Goal: Complete application form

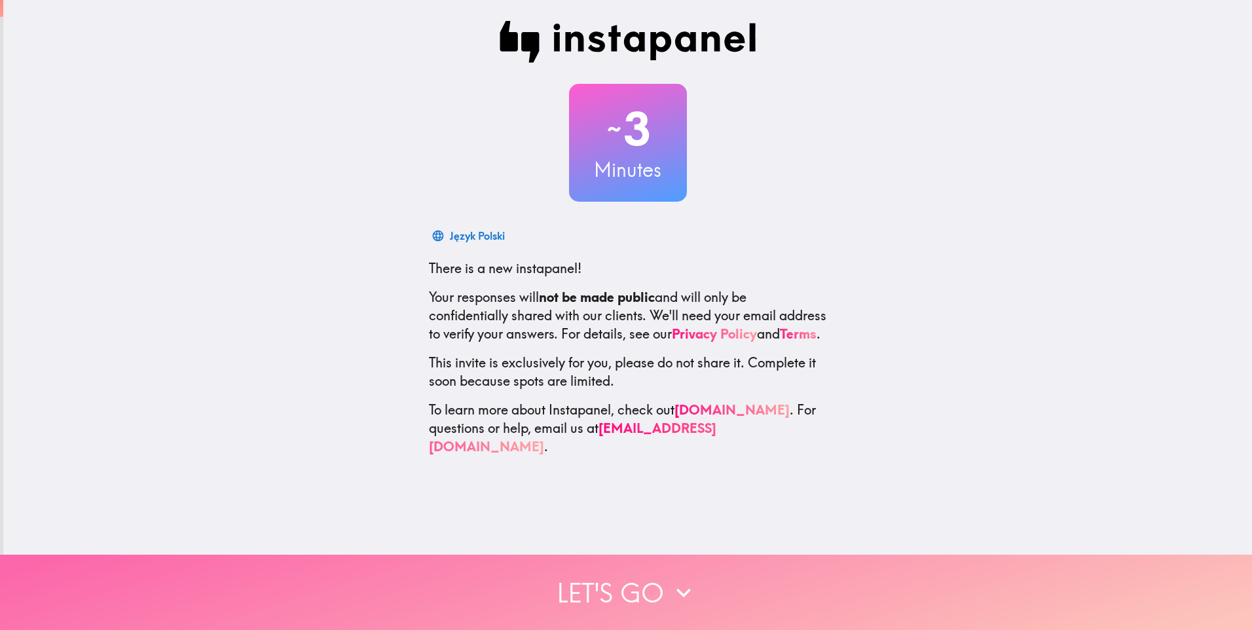
click at [620, 582] on button "Let's go" at bounding box center [626, 592] width 1252 height 75
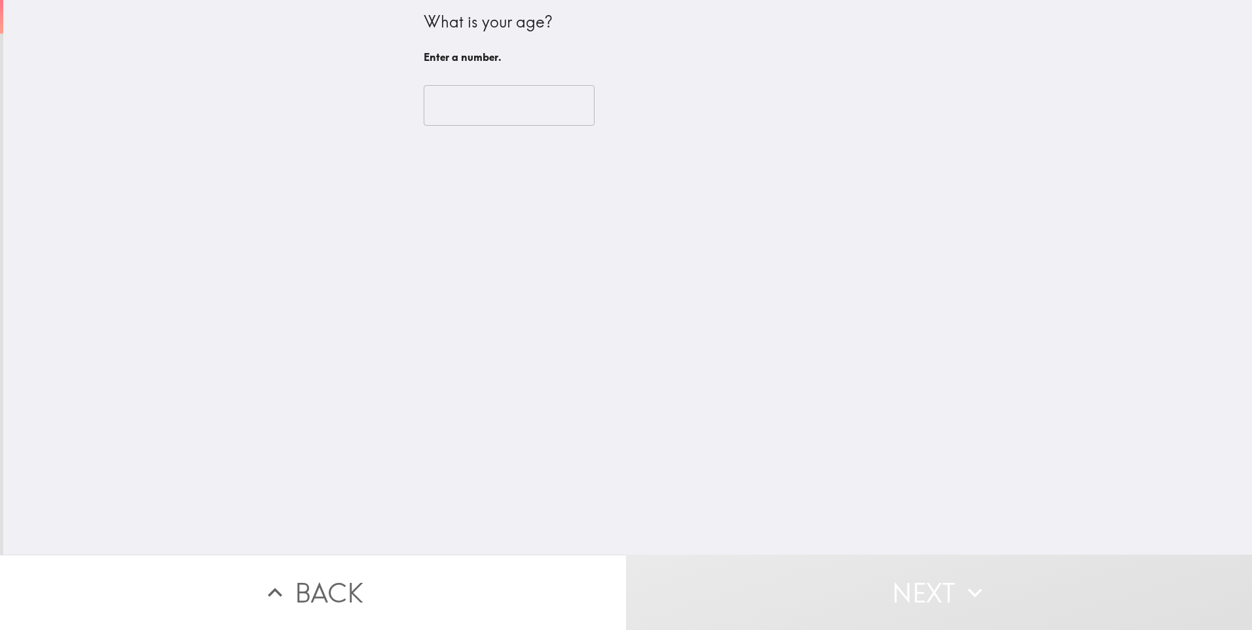
click at [497, 105] on input "number" at bounding box center [509, 105] width 171 height 41
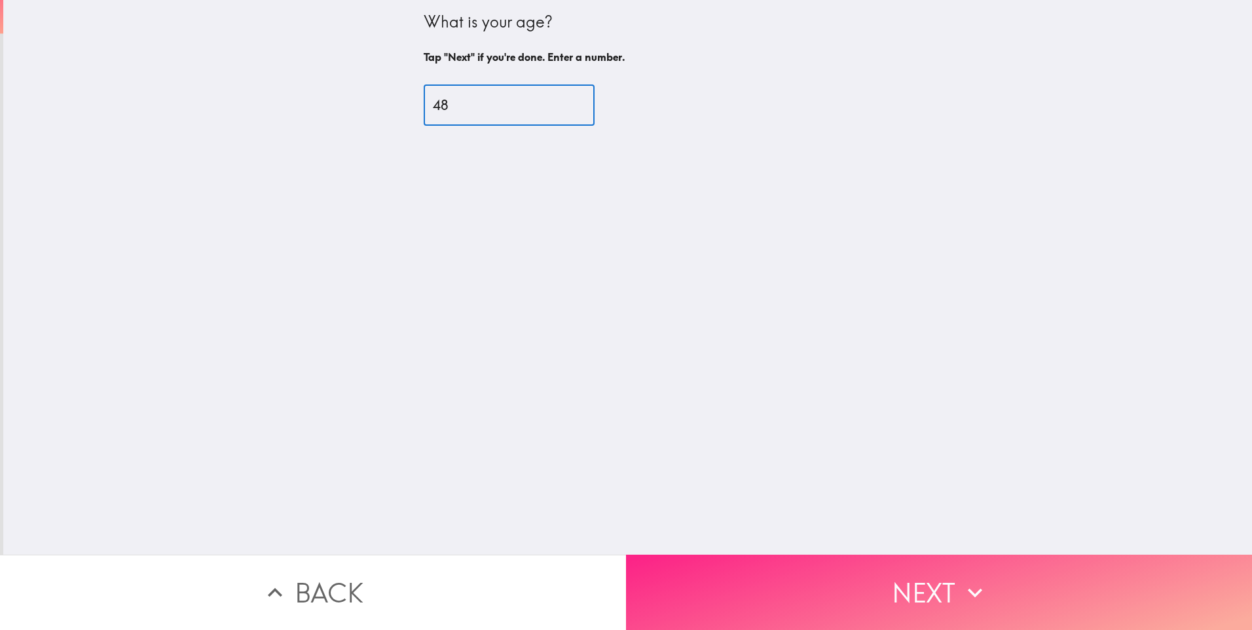
type input "48"
click at [721, 585] on button "Next" at bounding box center [939, 592] width 626 height 75
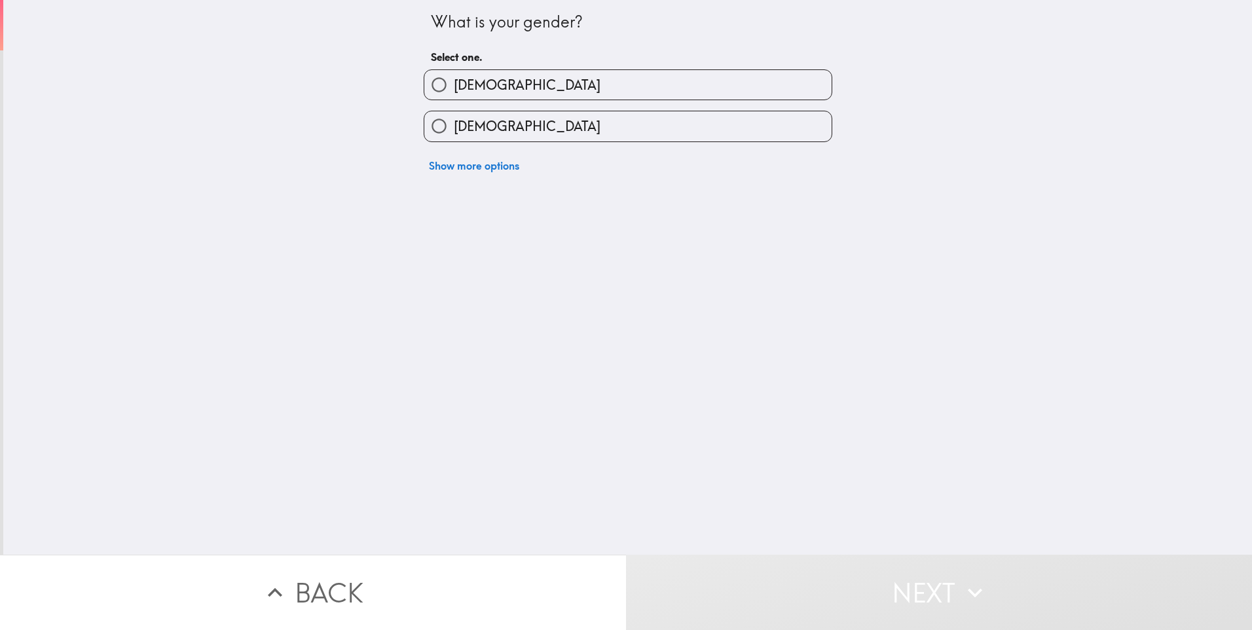
click at [436, 82] on input "[DEMOGRAPHIC_DATA]" at bounding box center [438, 84] width 29 height 29
radio input "true"
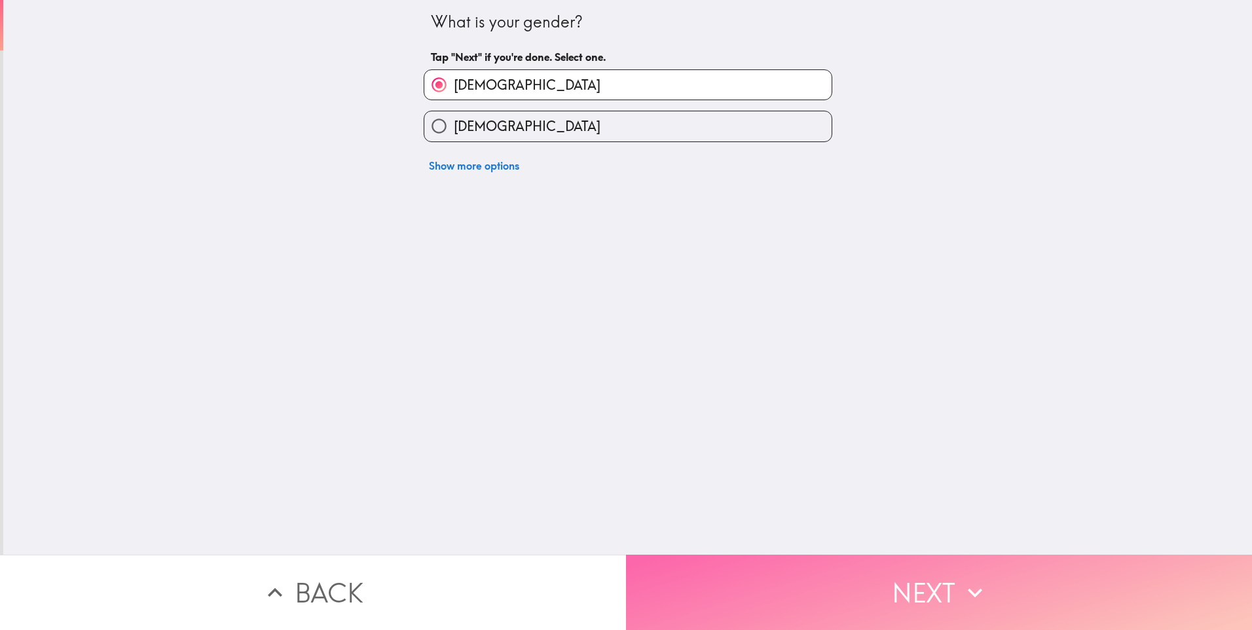
click at [681, 573] on button "Next" at bounding box center [939, 592] width 626 height 75
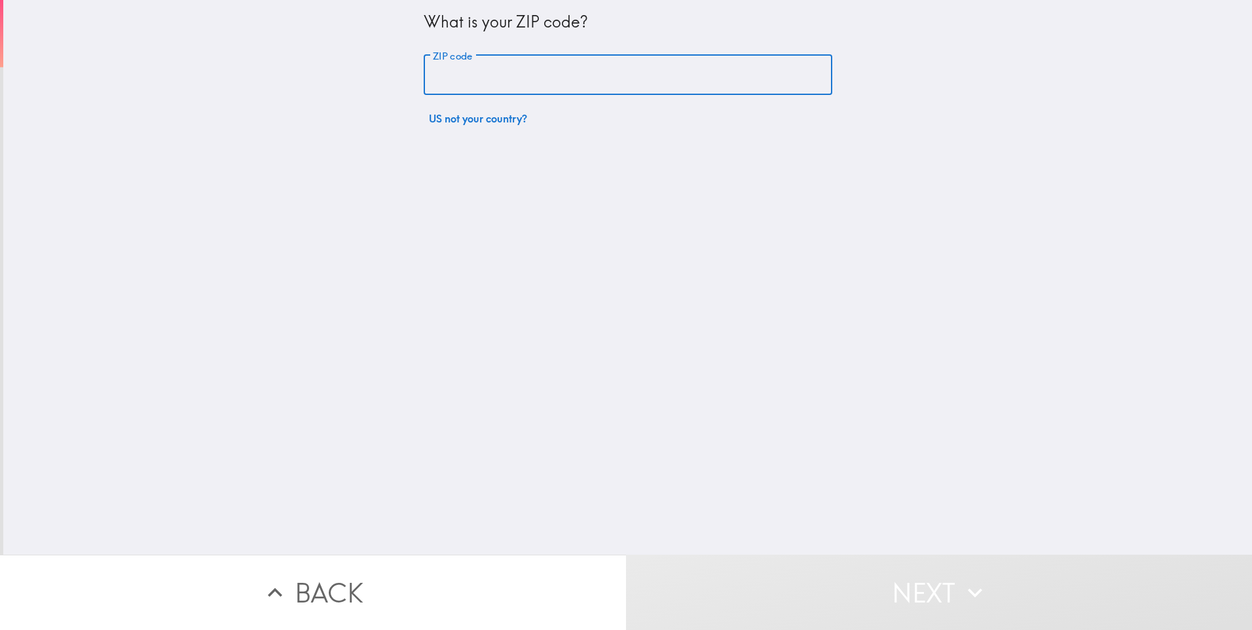
click at [440, 71] on input "ZIP code" at bounding box center [628, 75] width 409 height 41
type input "43302"
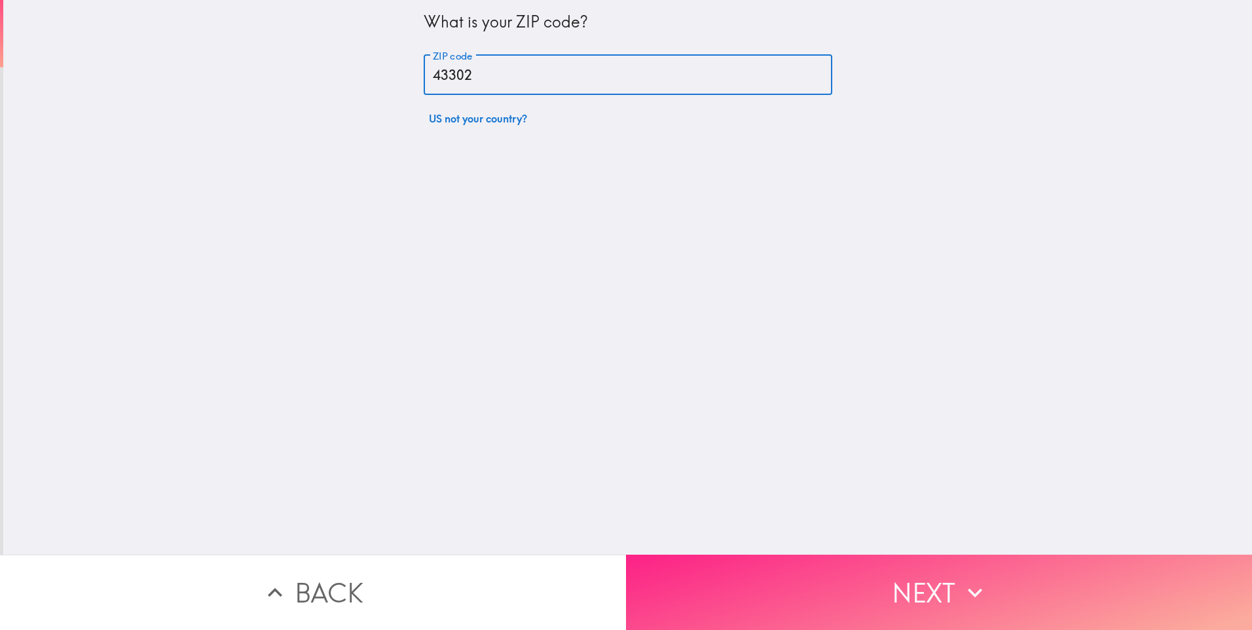
click at [789, 576] on button "Next" at bounding box center [939, 592] width 626 height 75
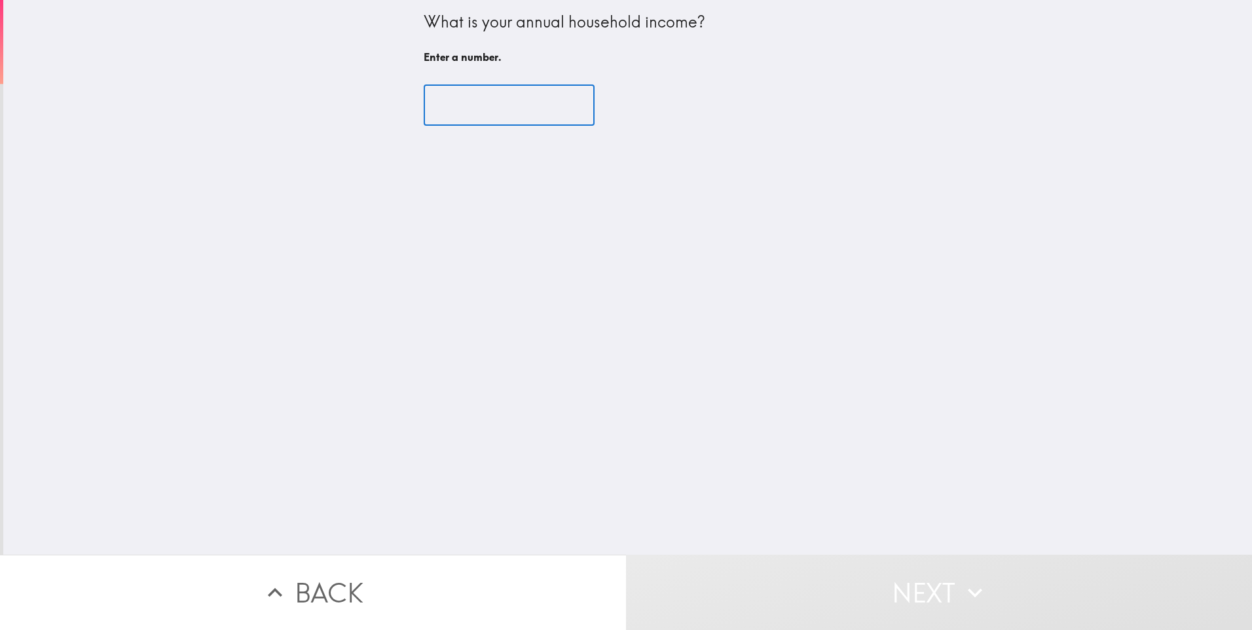
click at [451, 116] on input "number" at bounding box center [509, 105] width 171 height 41
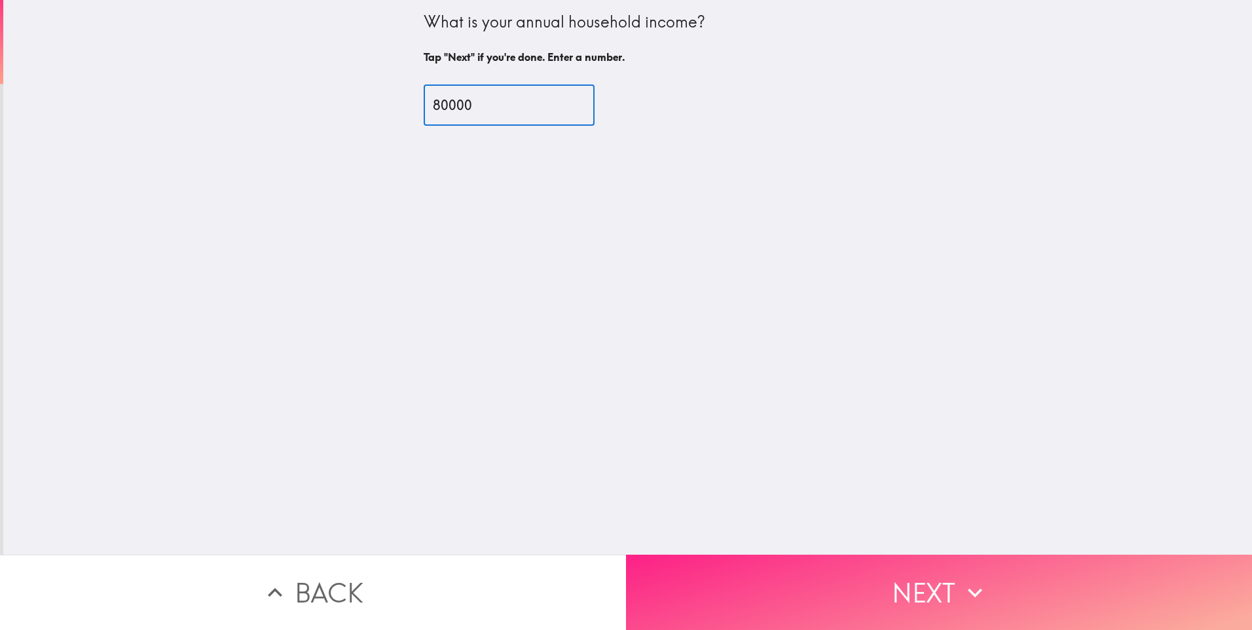
type input "80000"
click at [734, 576] on button "Next" at bounding box center [939, 592] width 626 height 75
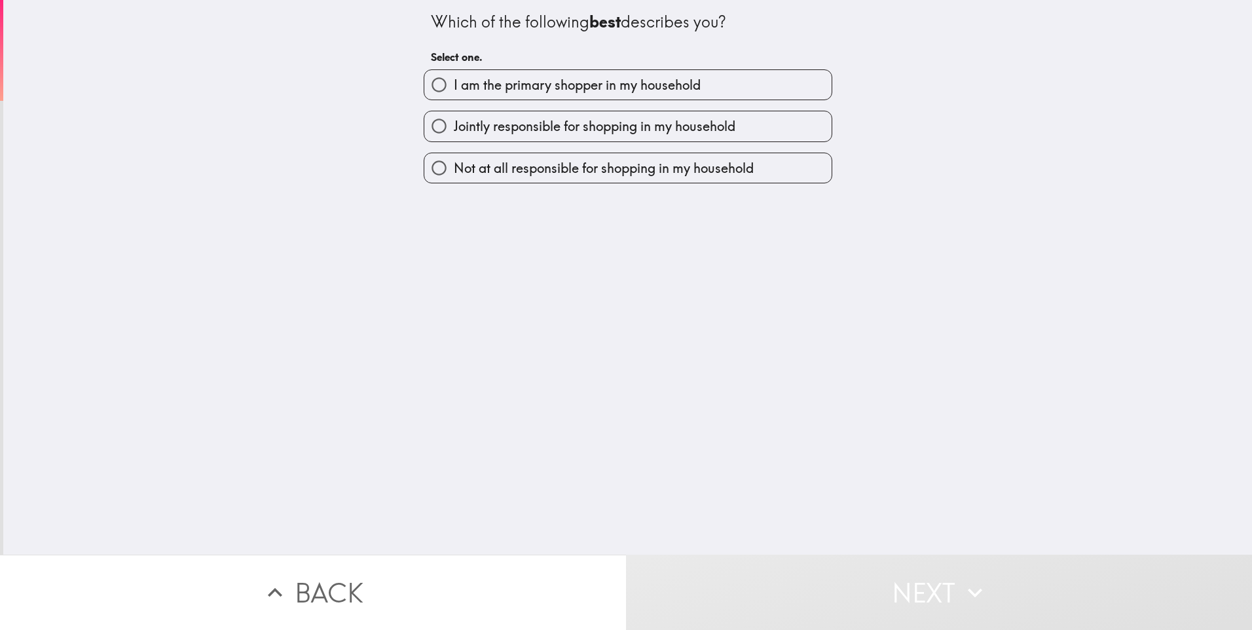
click at [454, 78] on span "I am the primary shopper in my household" at bounding box center [577, 85] width 247 height 18
click at [452, 78] on input "I am the primary shopper in my household" at bounding box center [438, 84] width 29 height 29
radio input "true"
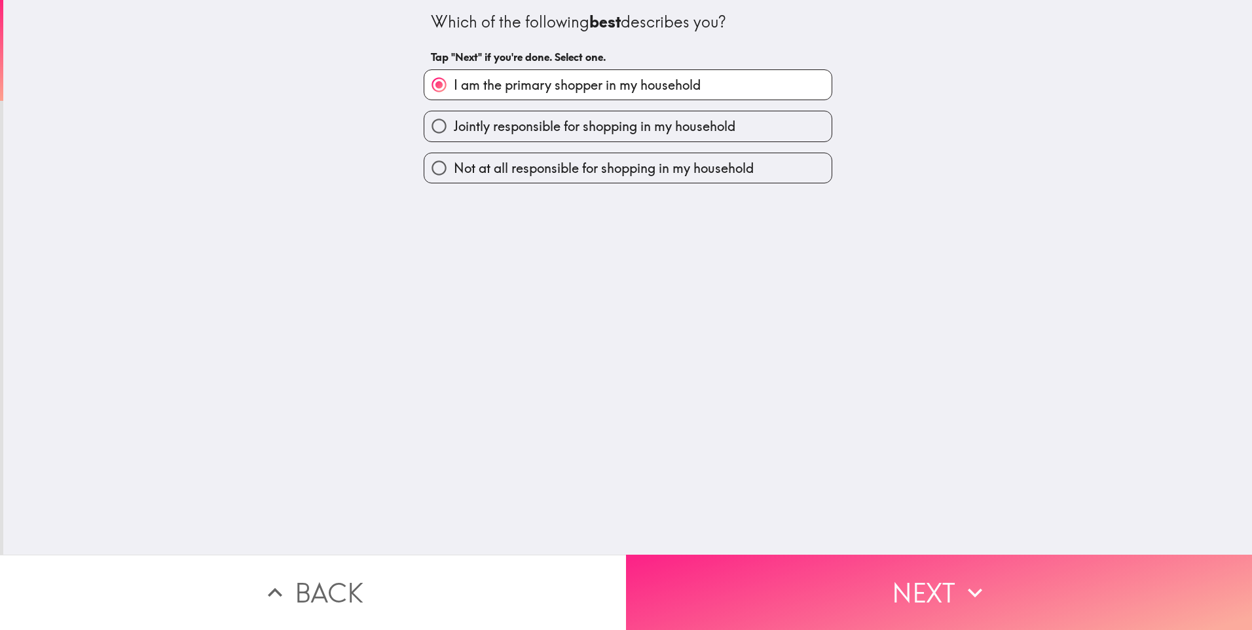
click at [751, 574] on button "Next" at bounding box center [939, 592] width 626 height 75
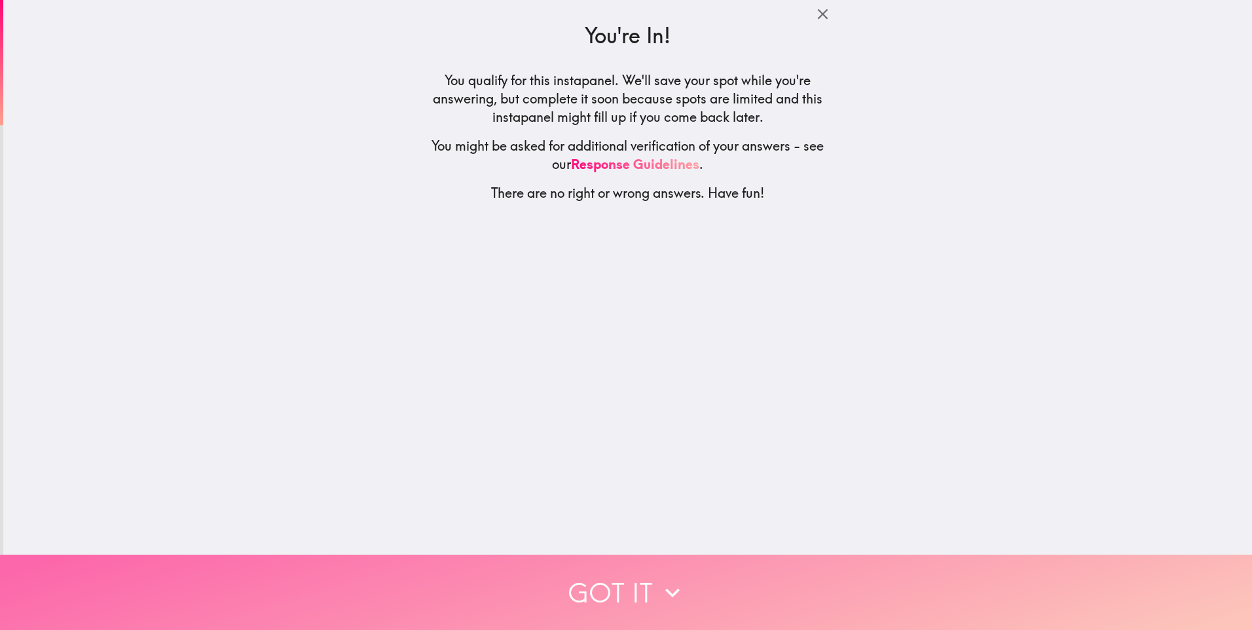
click at [634, 578] on button "Got it" at bounding box center [626, 592] width 1252 height 75
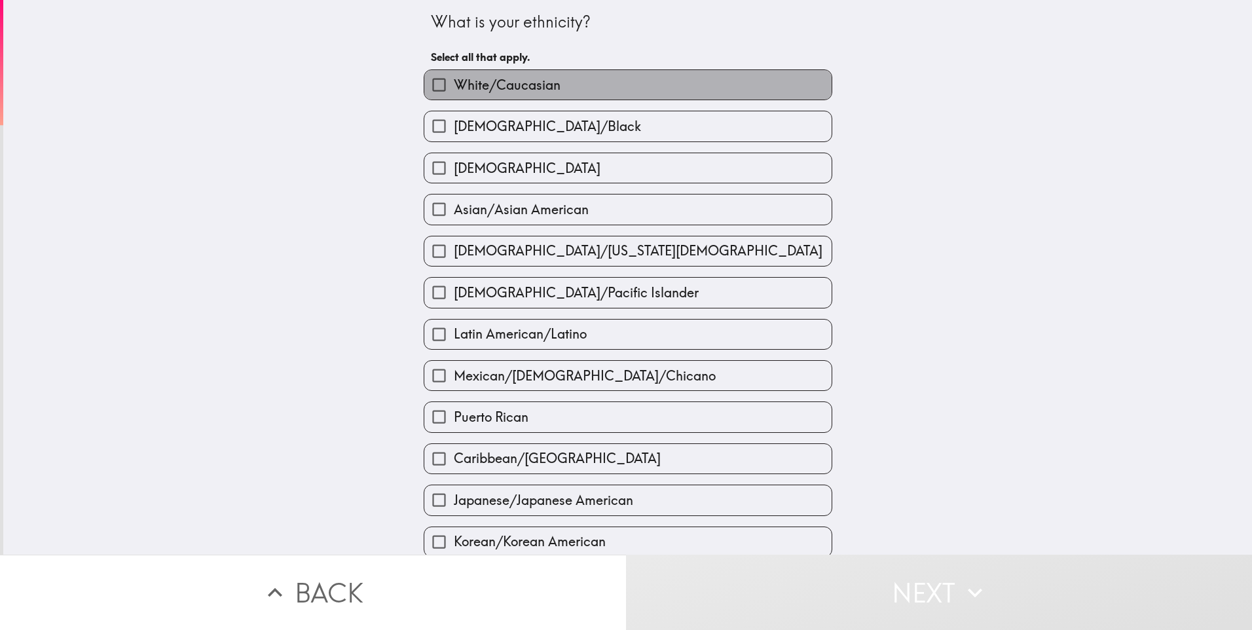
click at [519, 81] on span "White/Caucasian" at bounding box center [507, 85] width 107 height 18
click at [454, 81] on input "White/Caucasian" at bounding box center [438, 84] width 29 height 29
checkbox input "true"
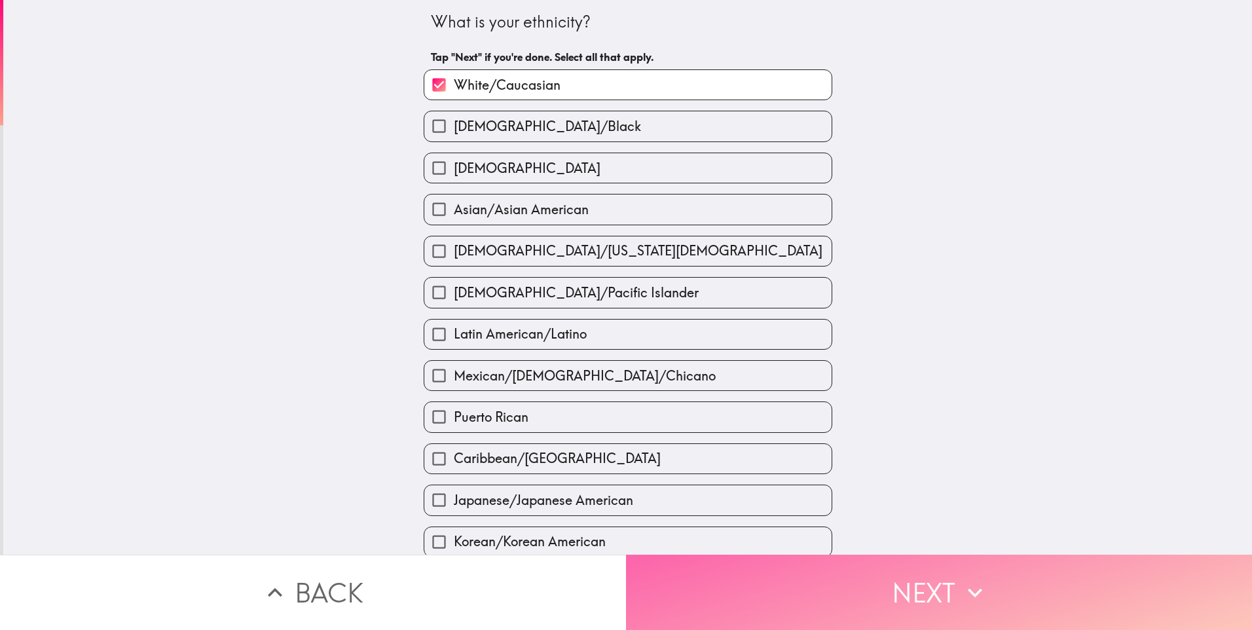
click at [724, 589] on button "Next" at bounding box center [939, 592] width 626 height 75
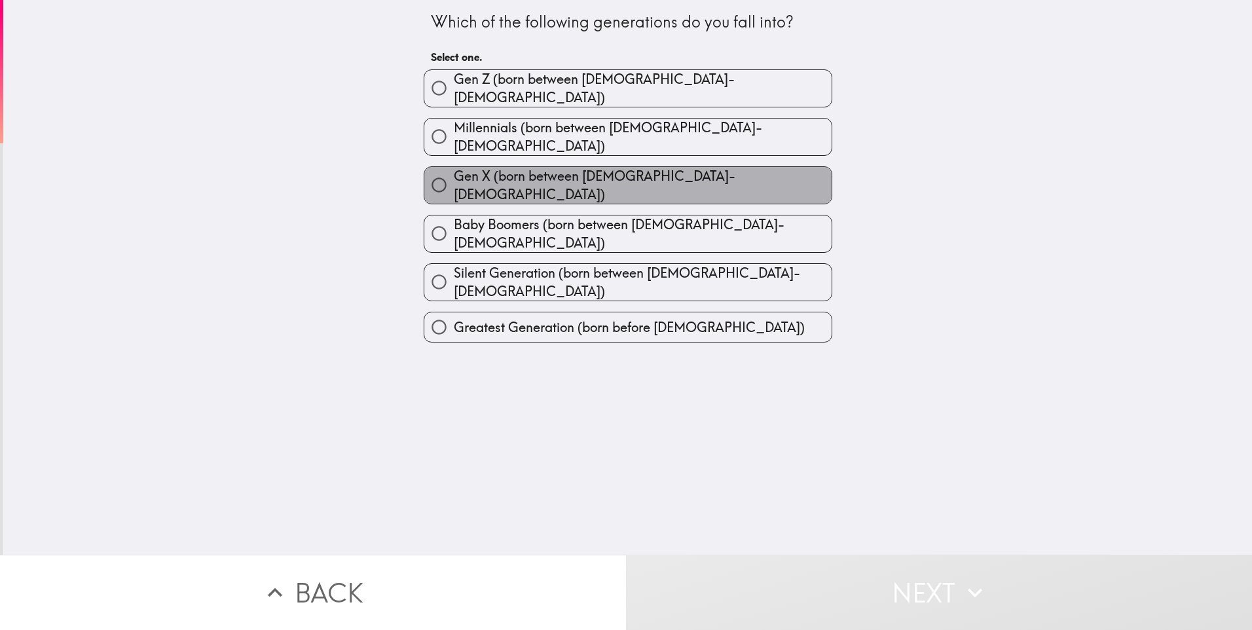
click at [528, 167] on span "Gen X (born between [DEMOGRAPHIC_DATA]-[DEMOGRAPHIC_DATA])" at bounding box center [643, 185] width 378 height 37
click at [454, 170] on input "Gen X (born between [DEMOGRAPHIC_DATA]-[DEMOGRAPHIC_DATA])" at bounding box center [438, 184] width 29 height 29
radio input "true"
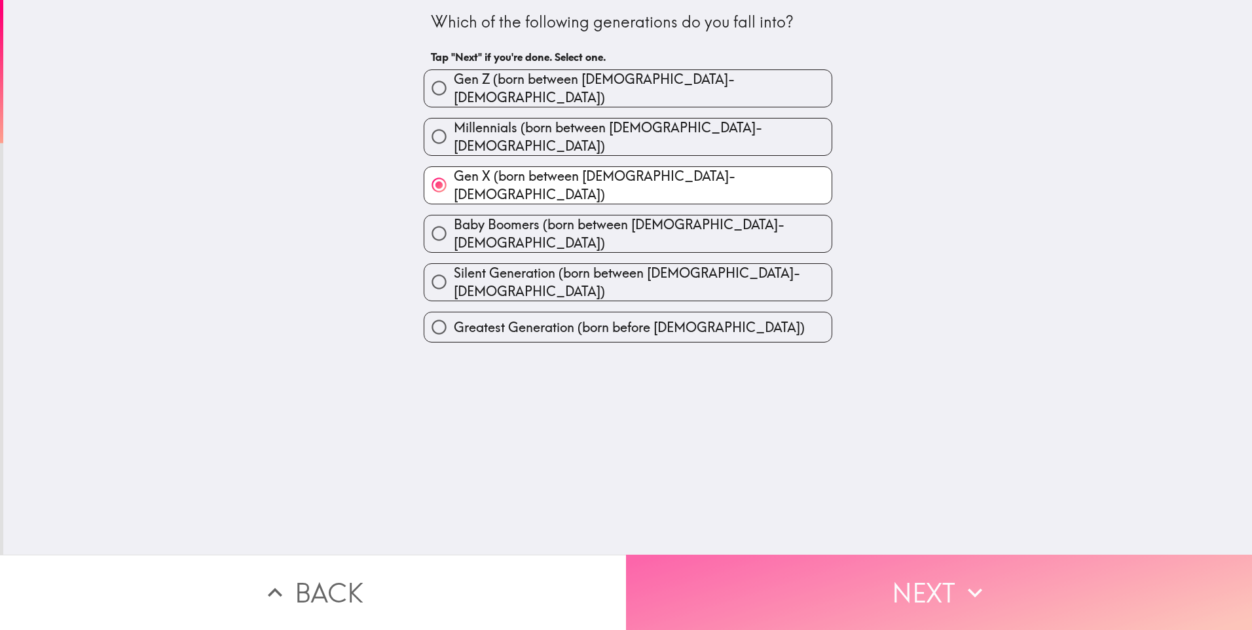
click at [723, 569] on button "Next" at bounding box center [939, 592] width 626 height 75
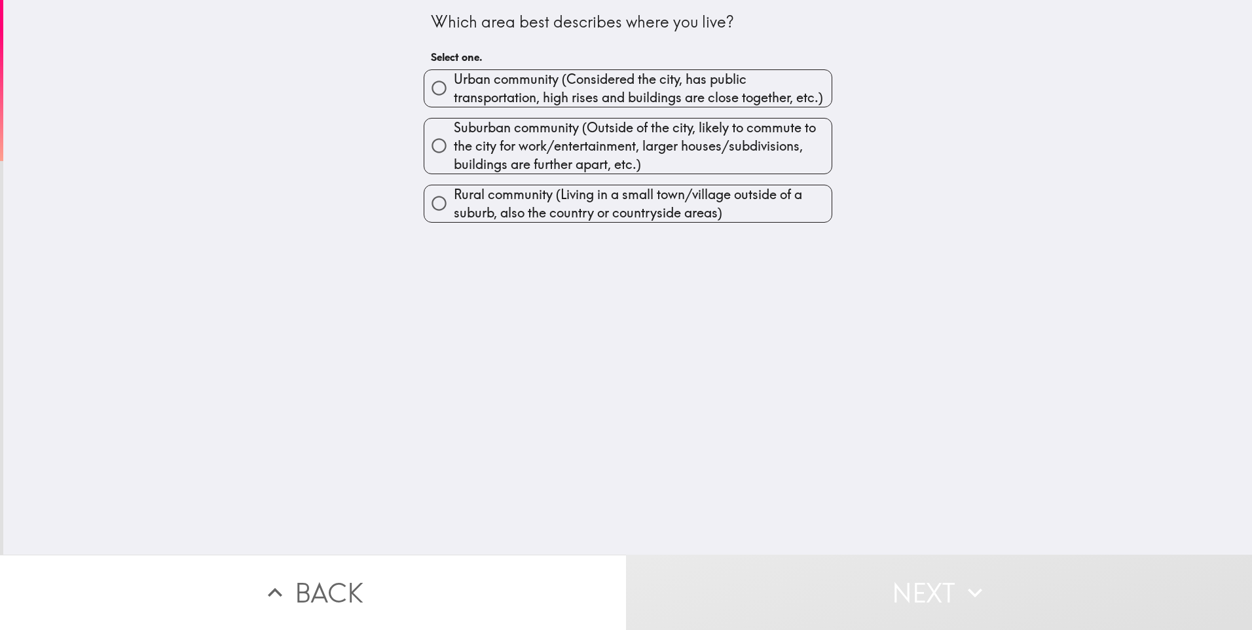
click at [514, 96] on span "Urban community (Considered the city, has public transportation, high rises and…" at bounding box center [643, 88] width 378 height 37
click at [454, 96] on input "Urban community (Considered the city, has public transportation, high rises and…" at bounding box center [438, 87] width 29 height 29
radio input "true"
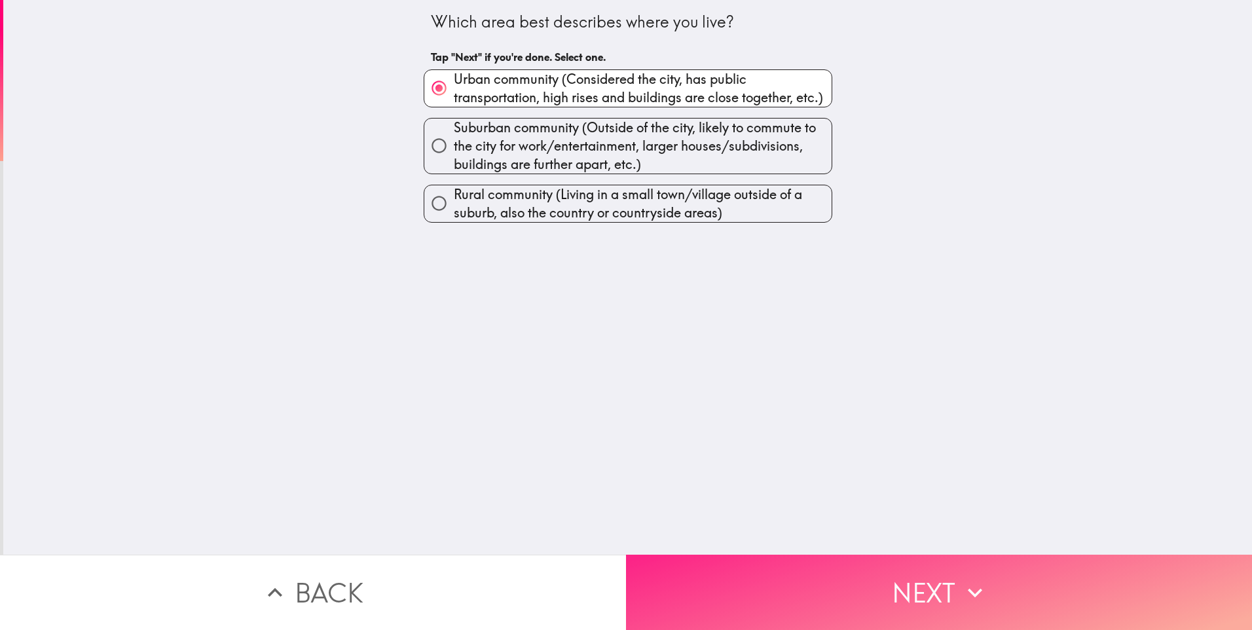
click at [761, 566] on button "Next" at bounding box center [939, 592] width 626 height 75
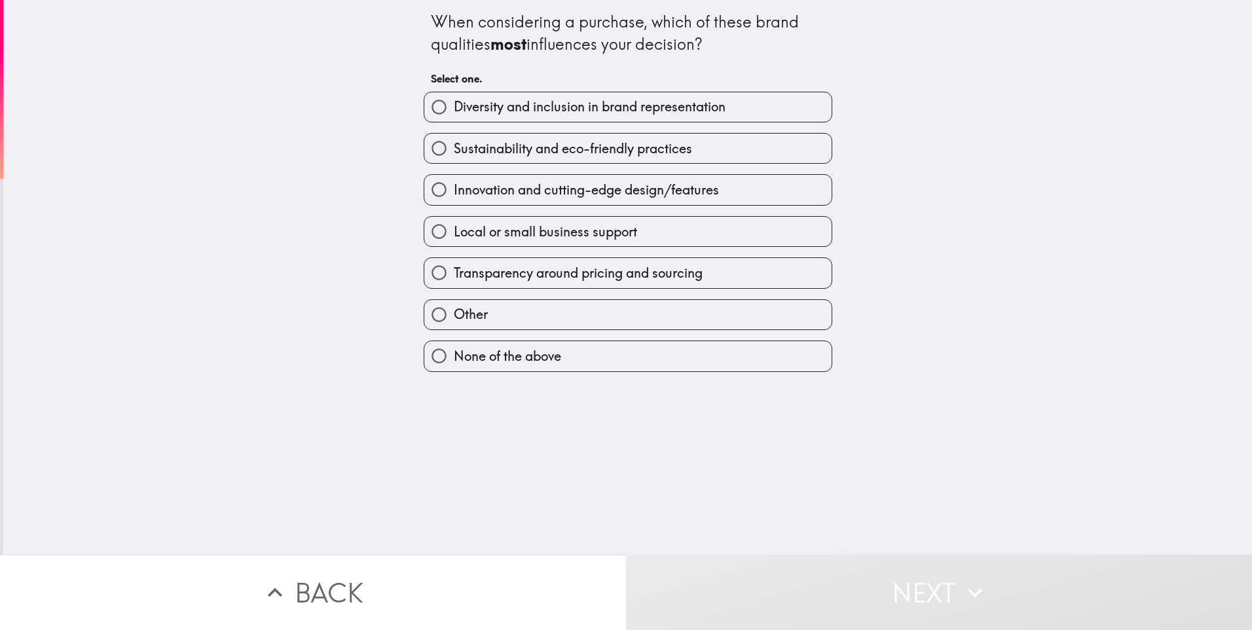
click at [459, 235] on span "Local or small business support" at bounding box center [545, 232] width 183 height 18
click at [454, 235] on input "Local or small business support" at bounding box center [438, 231] width 29 height 29
radio input "true"
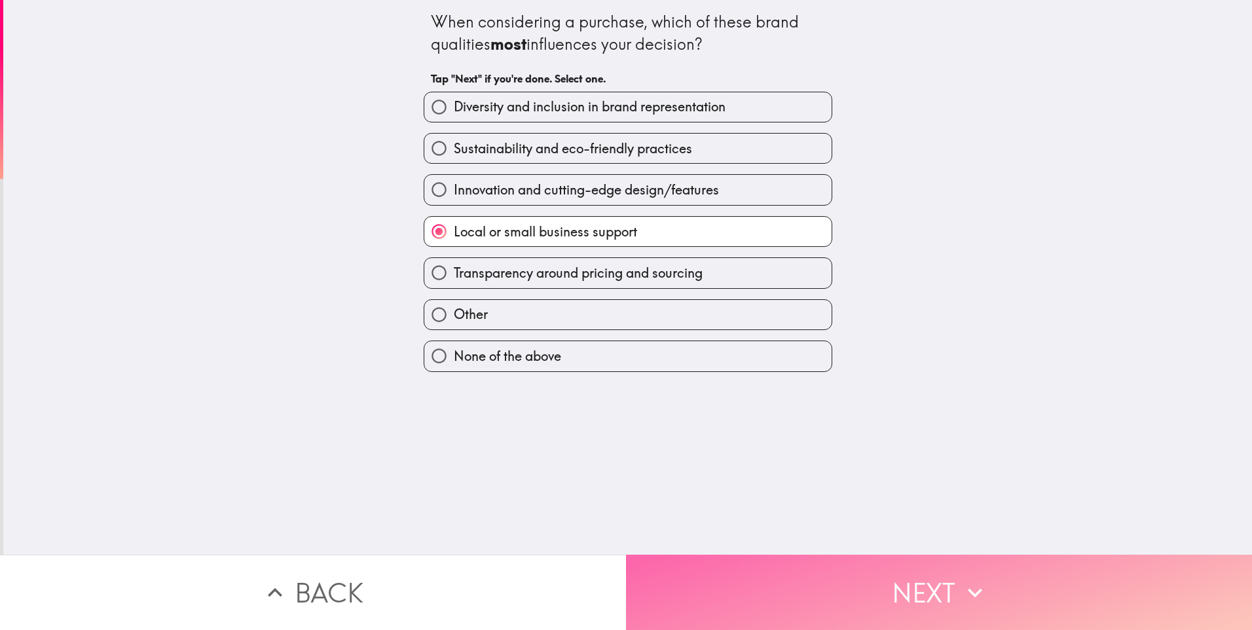
click at [717, 577] on button "Next" at bounding box center [939, 592] width 626 height 75
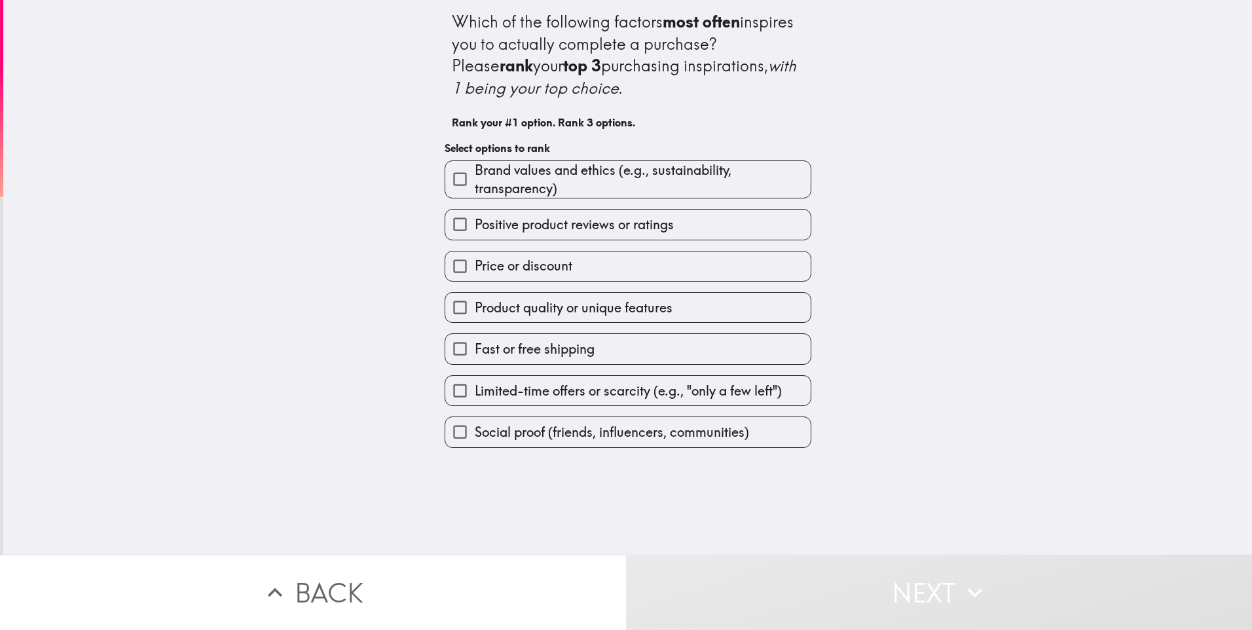
click at [540, 271] on span "Price or discount" at bounding box center [524, 266] width 98 height 18
click at [475, 271] on input "Price or discount" at bounding box center [459, 266] width 29 height 29
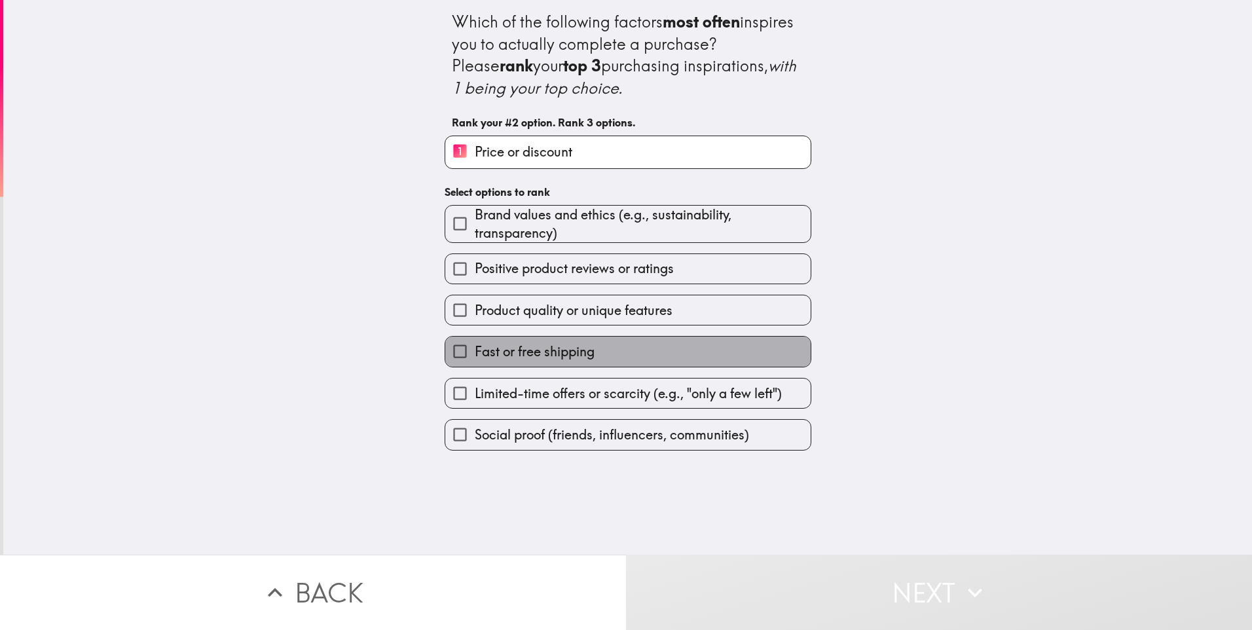
click at [550, 350] on span "Fast or free shipping" at bounding box center [535, 352] width 120 height 18
click at [475, 350] on input "Fast or free shipping" at bounding box center [459, 351] width 29 height 29
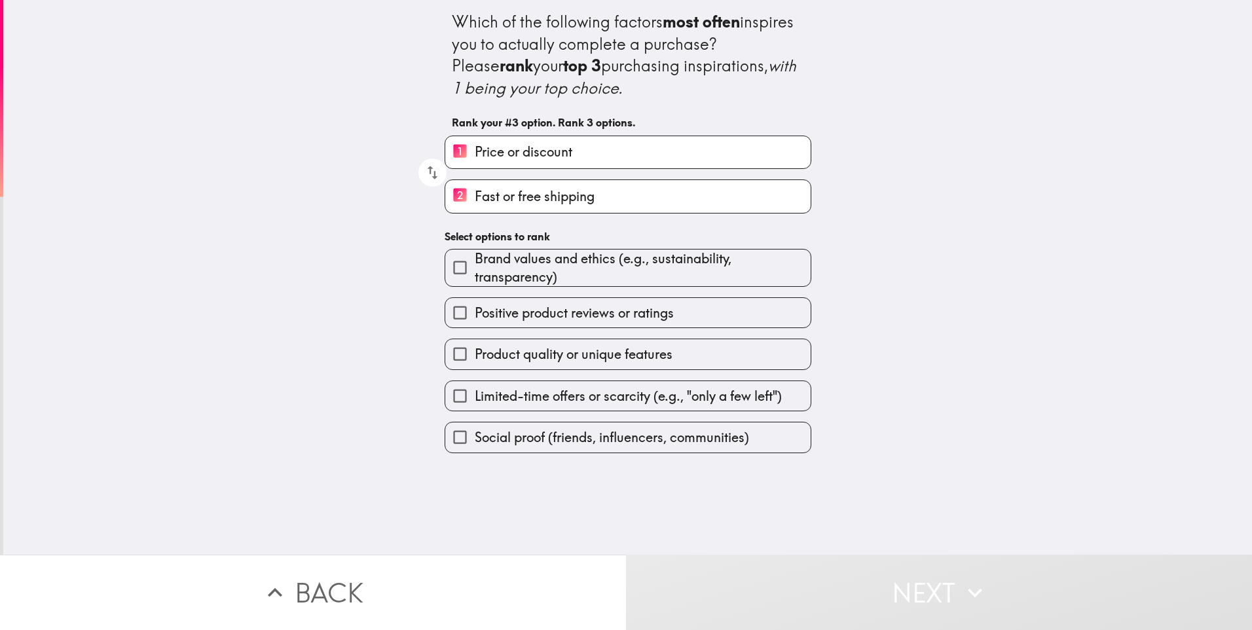
click at [516, 352] on span "Product quality or unique features" at bounding box center [574, 354] width 198 height 18
click at [475, 352] on input "Product quality or unique features" at bounding box center [459, 353] width 29 height 29
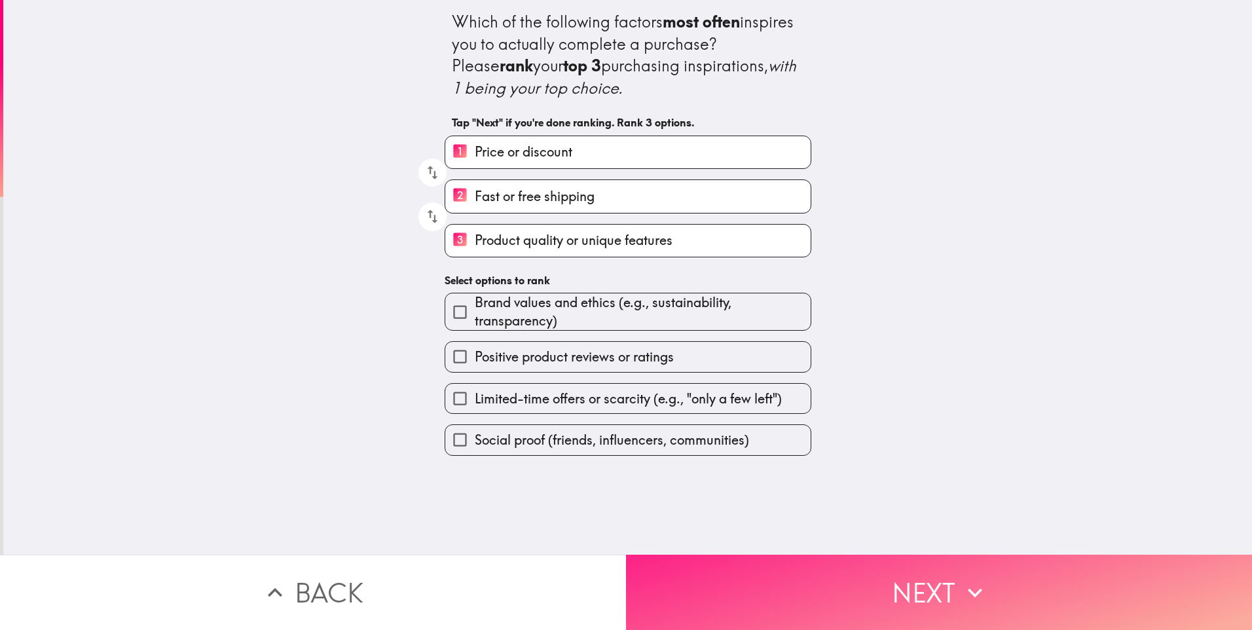
click at [747, 601] on button "Next" at bounding box center [939, 592] width 626 height 75
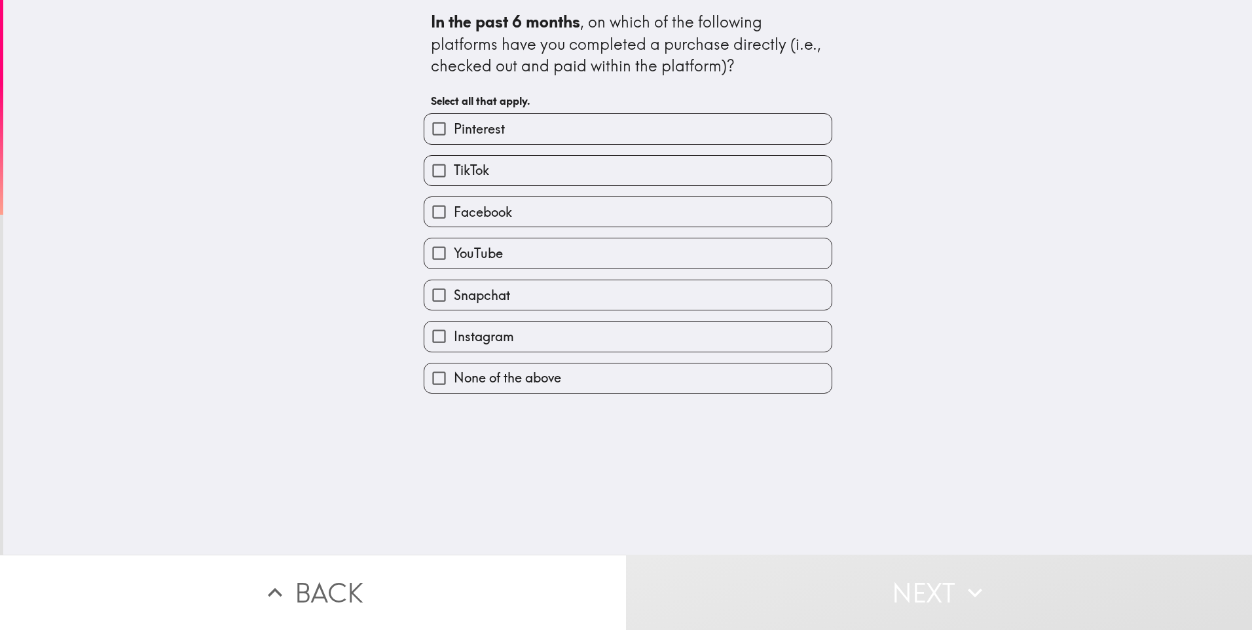
click at [453, 181] on label "TikTok" at bounding box center [627, 170] width 407 height 29
click at [453, 181] on input "TikTok" at bounding box center [438, 170] width 29 height 29
checkbox input "true"
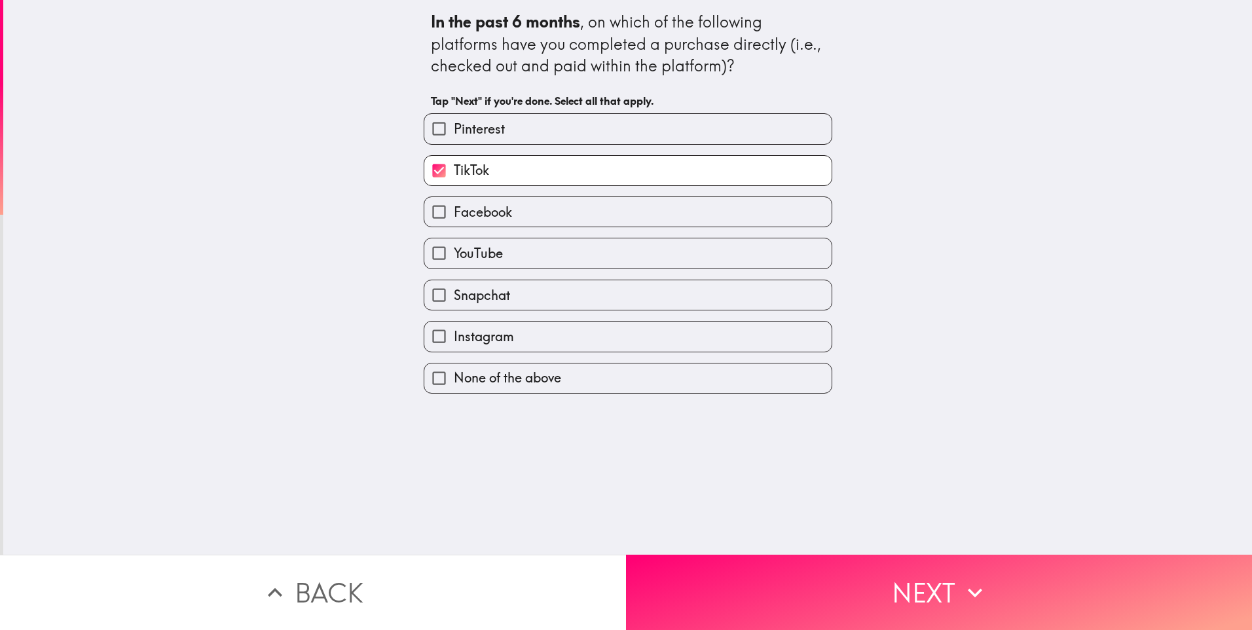
click at [465, 218] on span "Facebook" at bounding box center [483, 212] width 58 height 18
click at [454, 218] on input "Facebook" at bounding box center [438, 211] width 29 height 29
checkbox input "true"
click at [469, 253] on span "YouTube" at bounding box center [478, 253] width 49 height 18
click at [454, 253] on input "YouTube" at bounding box center [438, 252] width 29 height 29
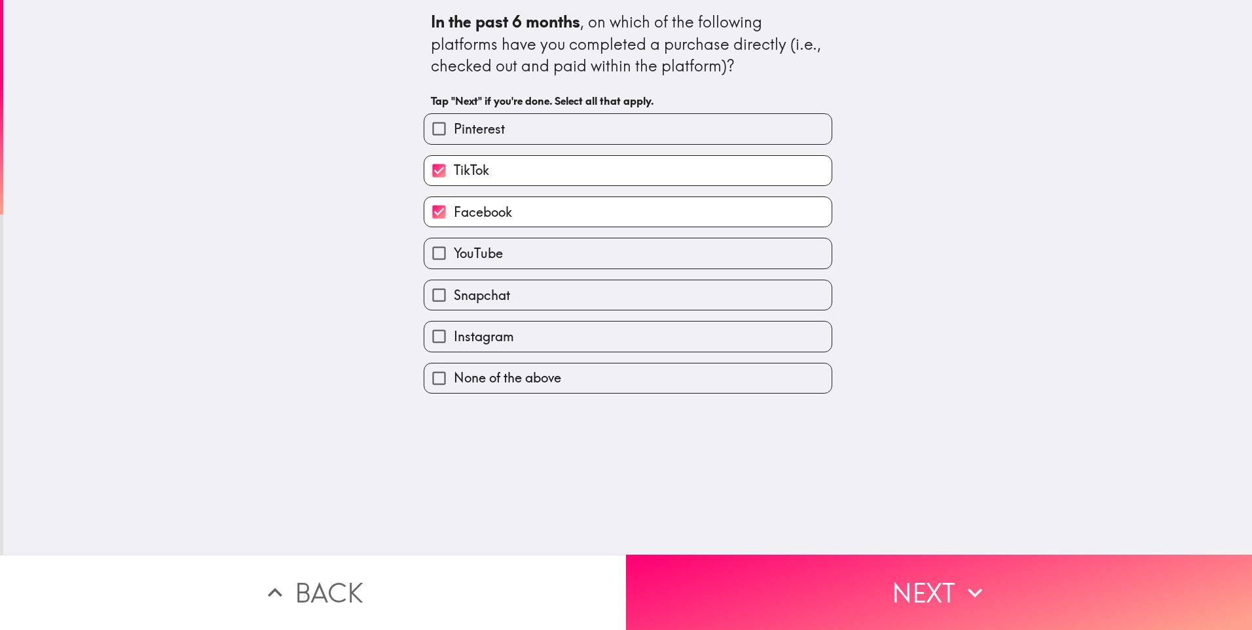
checkbox input "true"
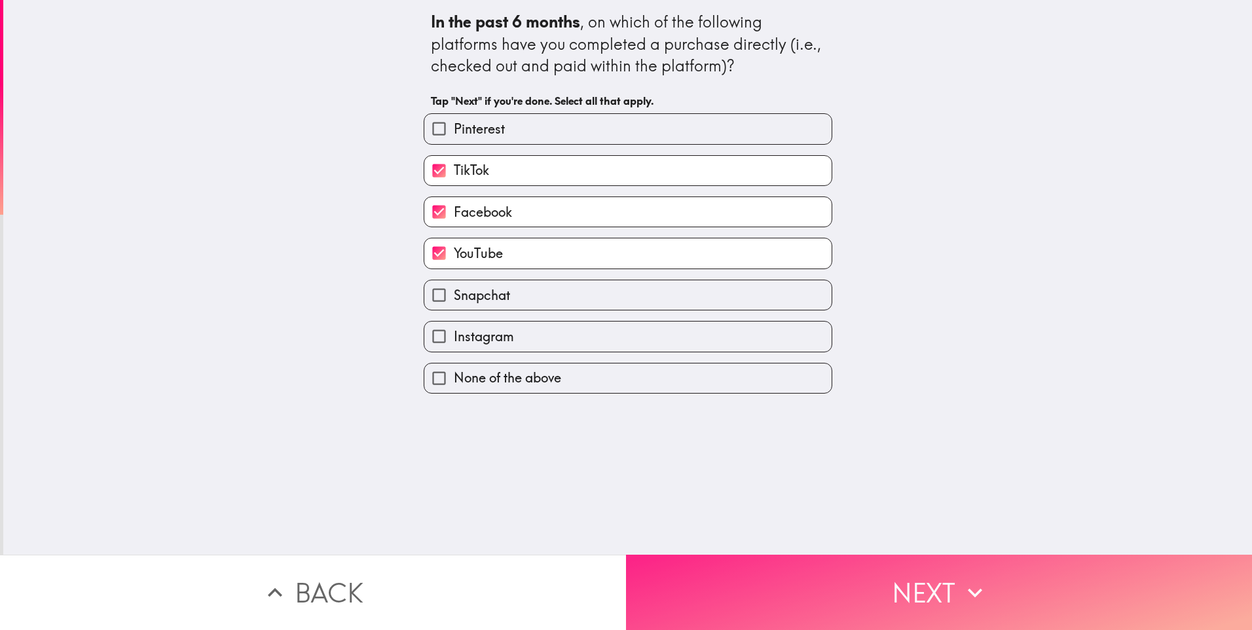
click at [675, 555] on button "Next" at bounding box center [939, 592] width 626 height 75
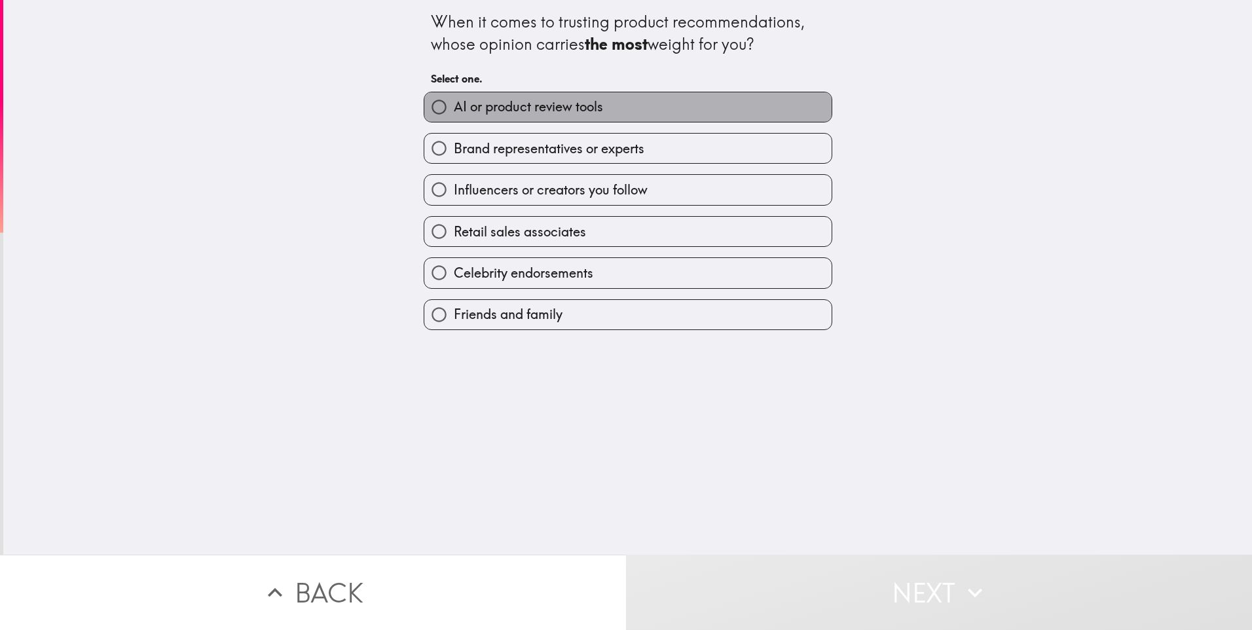
click at [457, 107] on span "AI or product review tools" at bounding box center [528, 107] width 149 height 18
click at [454, 107] on input "AI or product review tools" at bounding box center [438, 106] width 29 height 29
radio input "true"
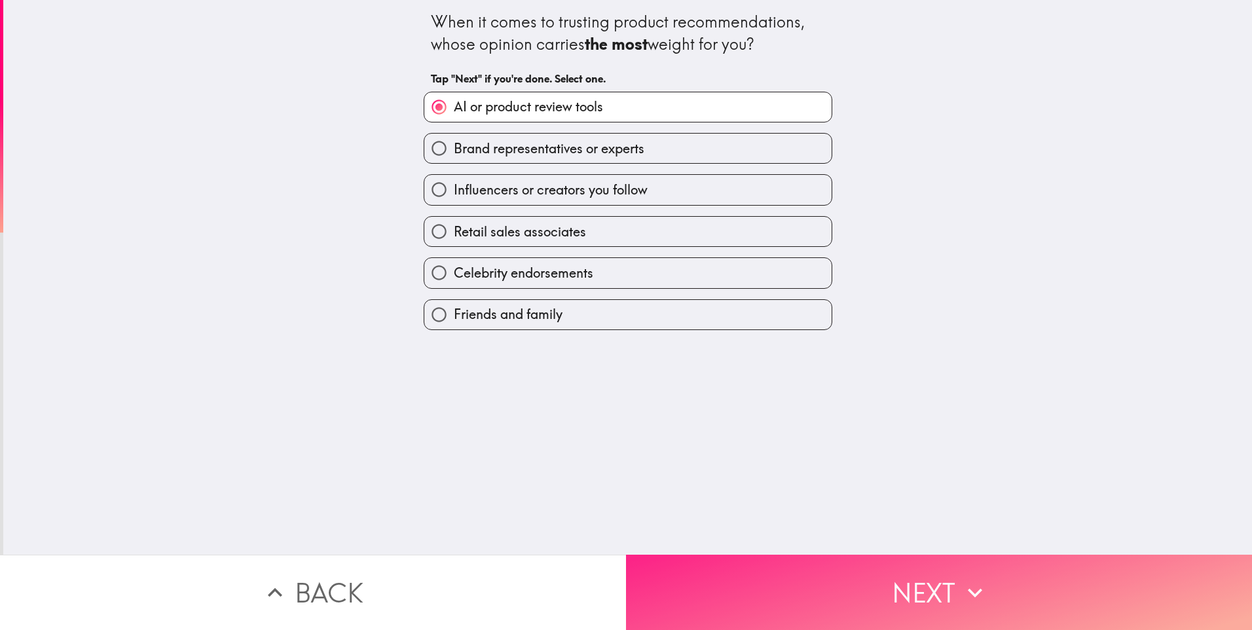
click at [671, 596] on button "Next" at bounding box center [939, 592] width 626 height 75
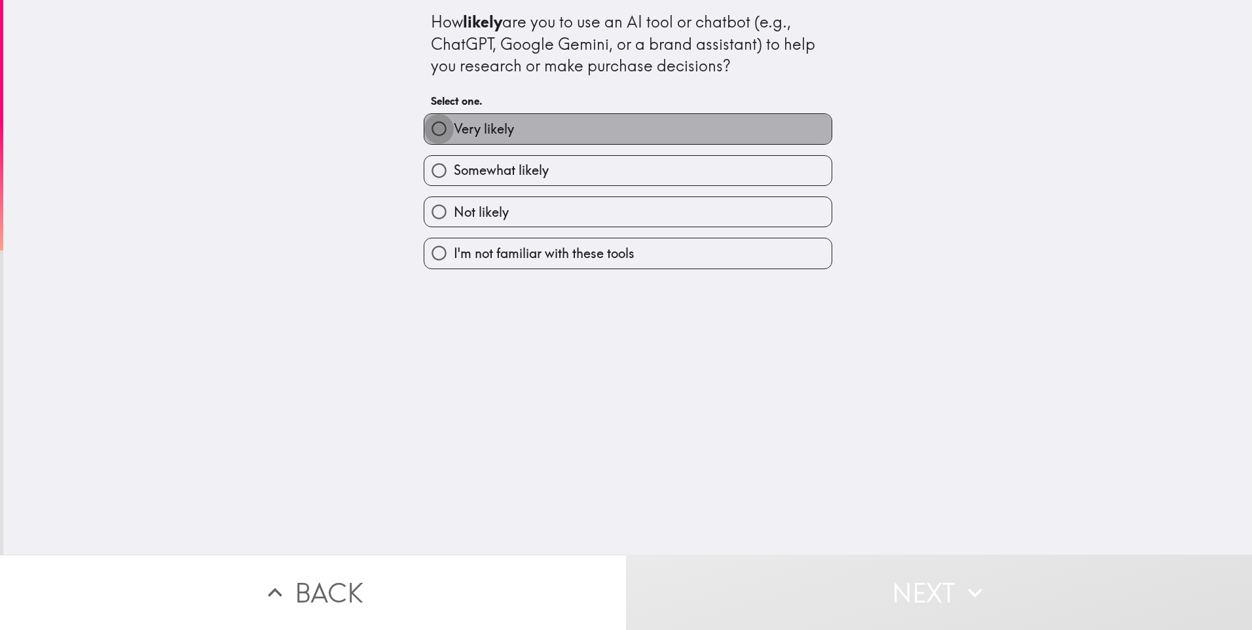
click at [424, 128] on input "Very likely" at bounding box center [438, 128] width 29 height 29
radio input "true"
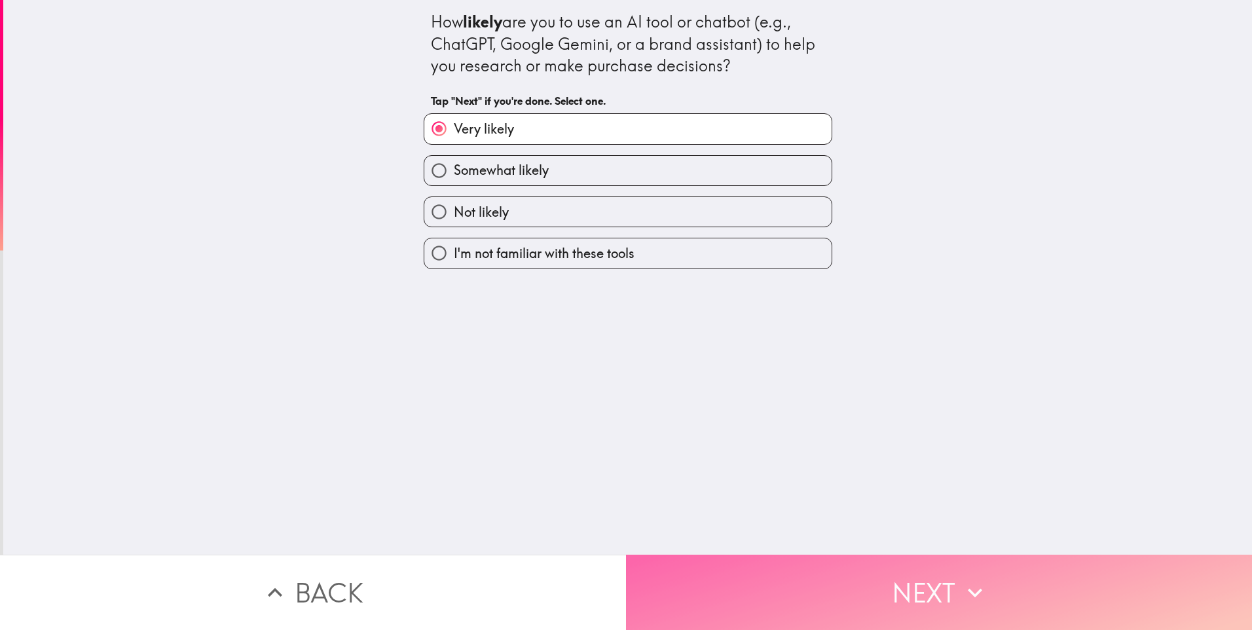
click at [732, 582] on button "Next" at bounding box center [939, 592] width 626 height 75
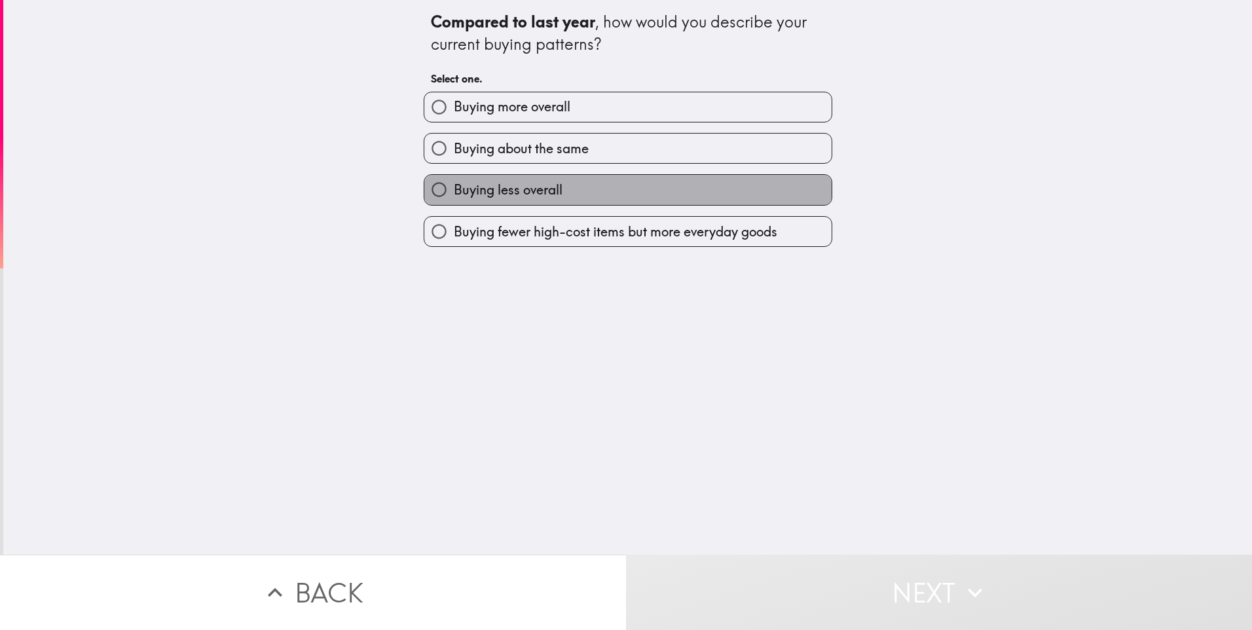
click at [457, 191] on span "Buying less overall" at bounding box center [508, 190] width 109 height 18
click at [454, 191] on input "Buying less overall" at bounding box center [438, 189] width 29 height 29
radio input "true"
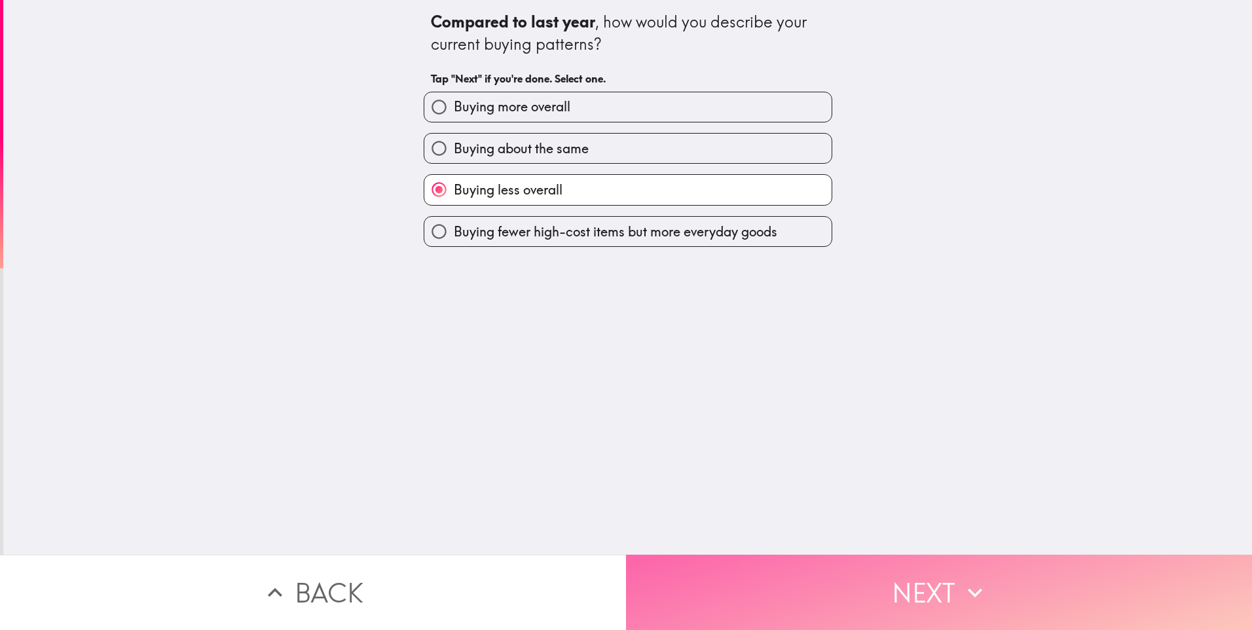
click at [744, 588] on button "Next" at bounding box center [939, 592] width 626 height 75
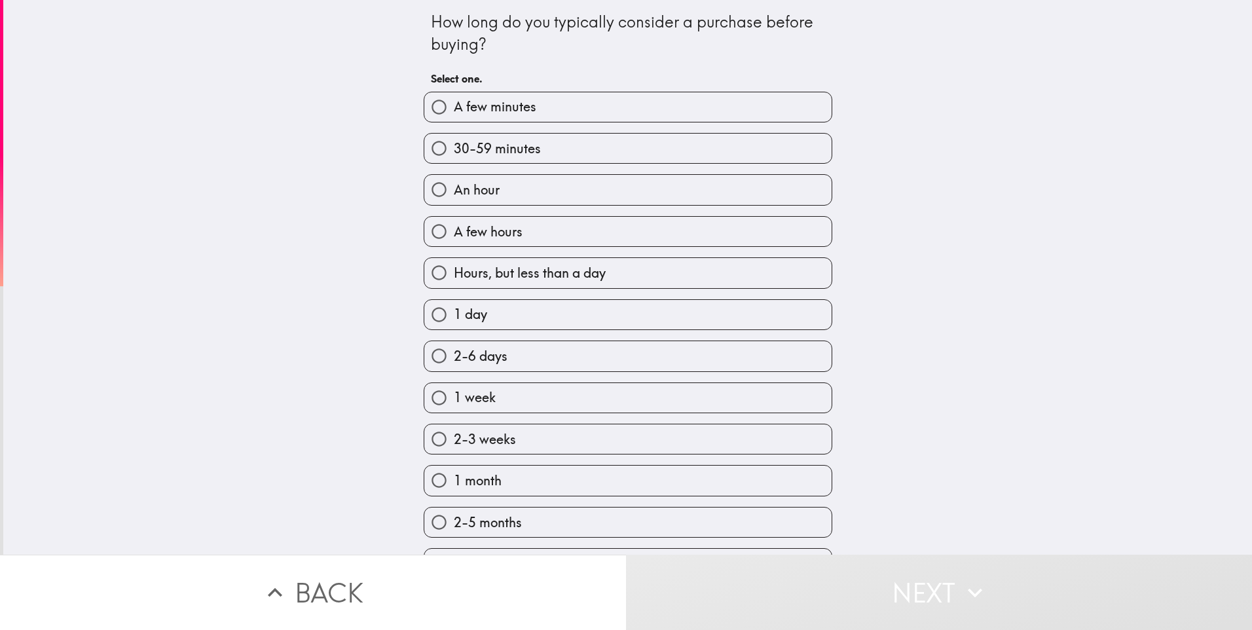
click at [454, 107] on span "A few minutes" at bounding box center [495, 107] width 83 height 18
click at [447, 107] on input "A few minutes" at bounding box center [438, 106] width 29 height 29
radio input "true"
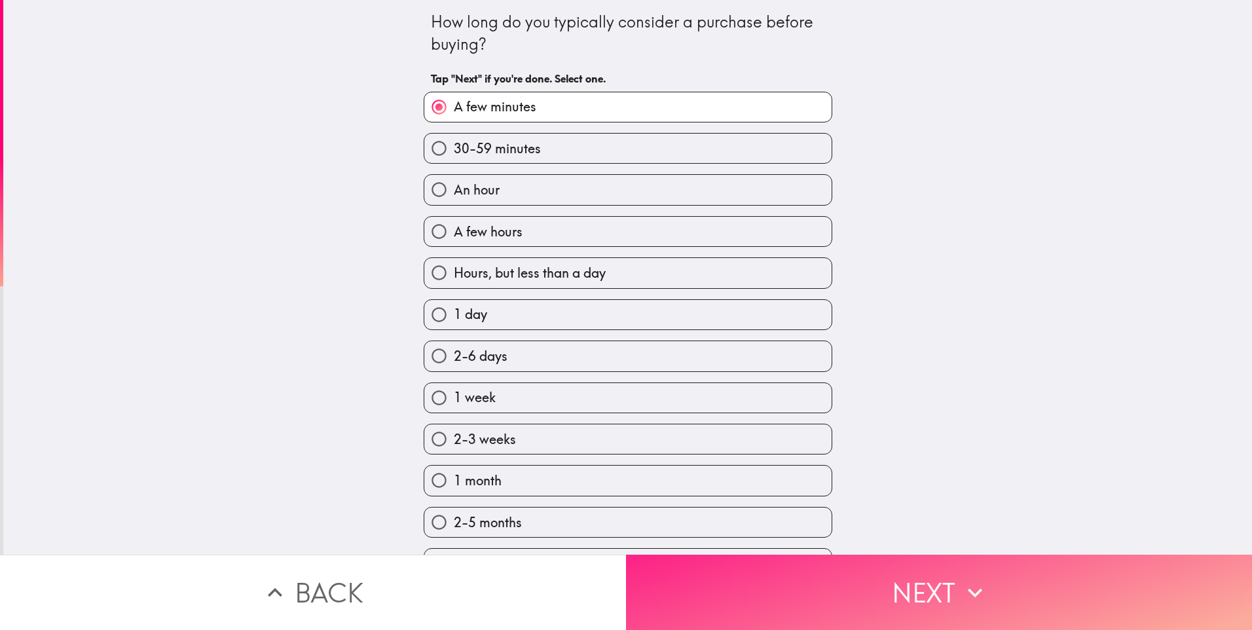
click at [735, 585] on button "Next" at bounding box center [939, 592] width 626 height 75
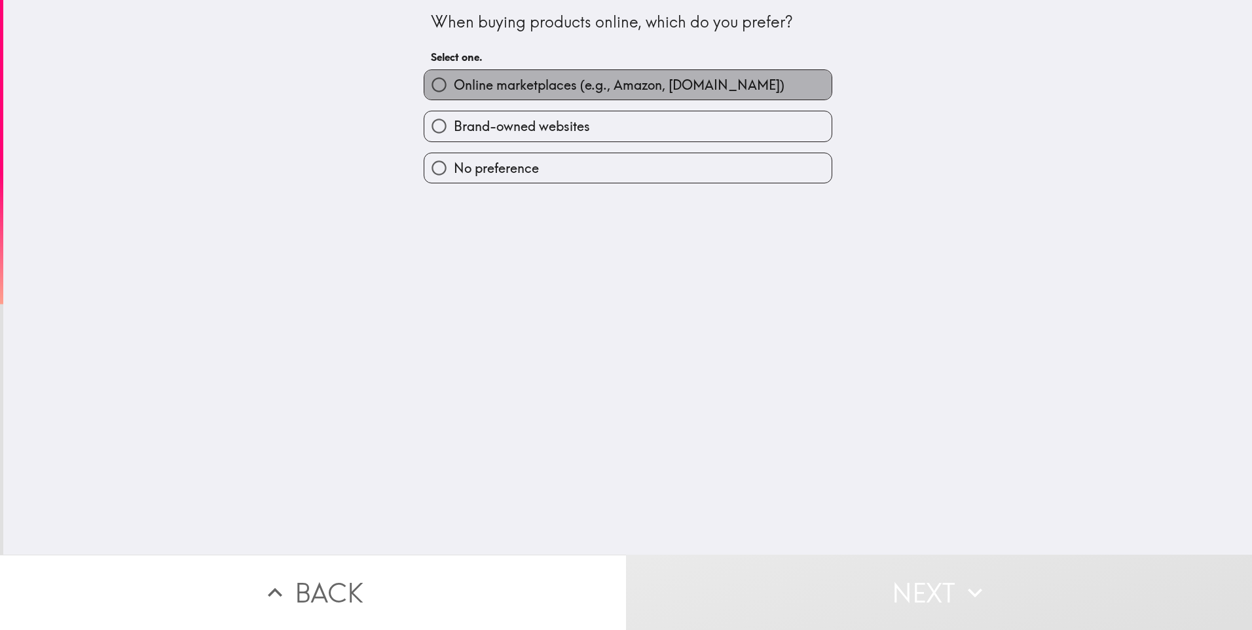
click at [454, 83] on span "Online marketplaces (e.g., Amazon, [DOMAIN_NAME])" at bounding box center [619, 85] width 331 height 18
click at [453, 83] on input "Online marketplaces (e.g., Amazon, [DOMAIN_NAME])" at bounding box center [438, 84] width 29 height 29
radio input "true"
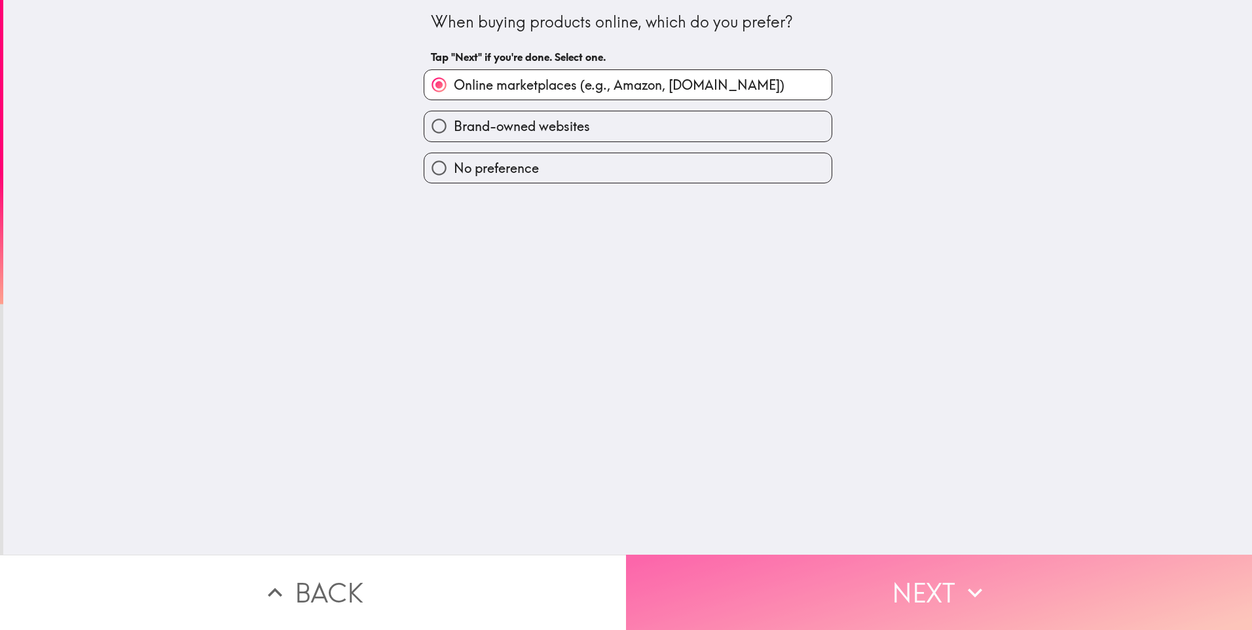
click at [733, 608] on button "Next" at bounding box center [939, 592] width 626 height 75
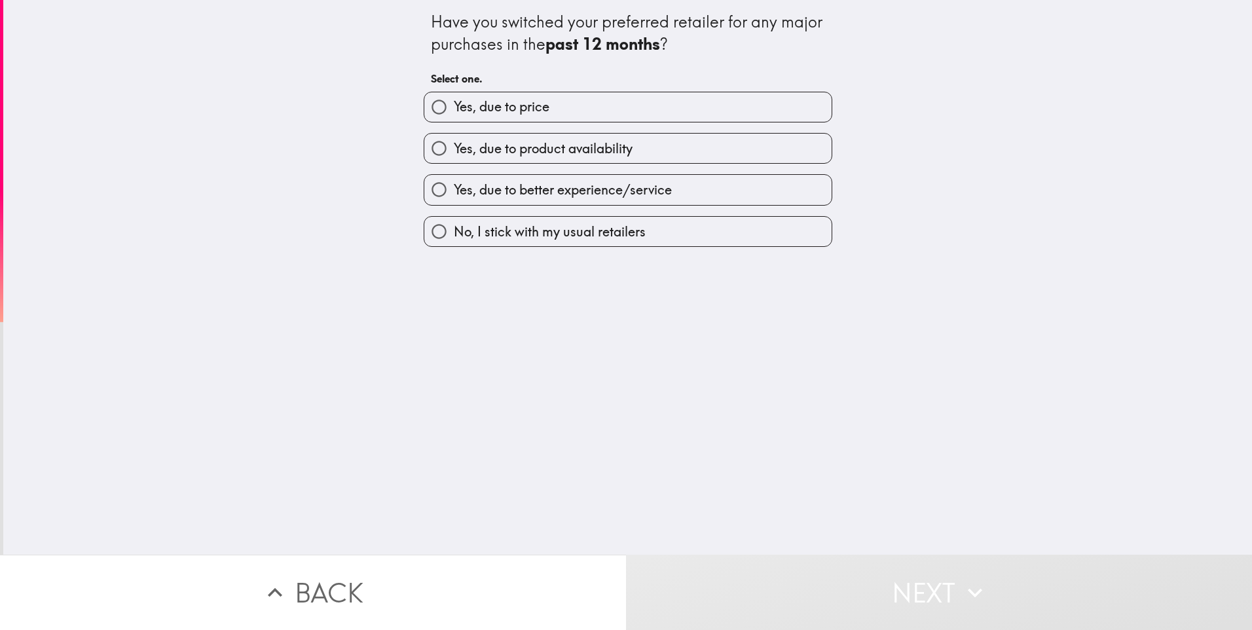
click at [462, 95] on label "Yes, due to price" at bounding box center [627, 106] width 407 height 29
click at [454, 95] on input "Yes, due to price" at bounding box center [438, 106] width 29 height 29
radio input "true"
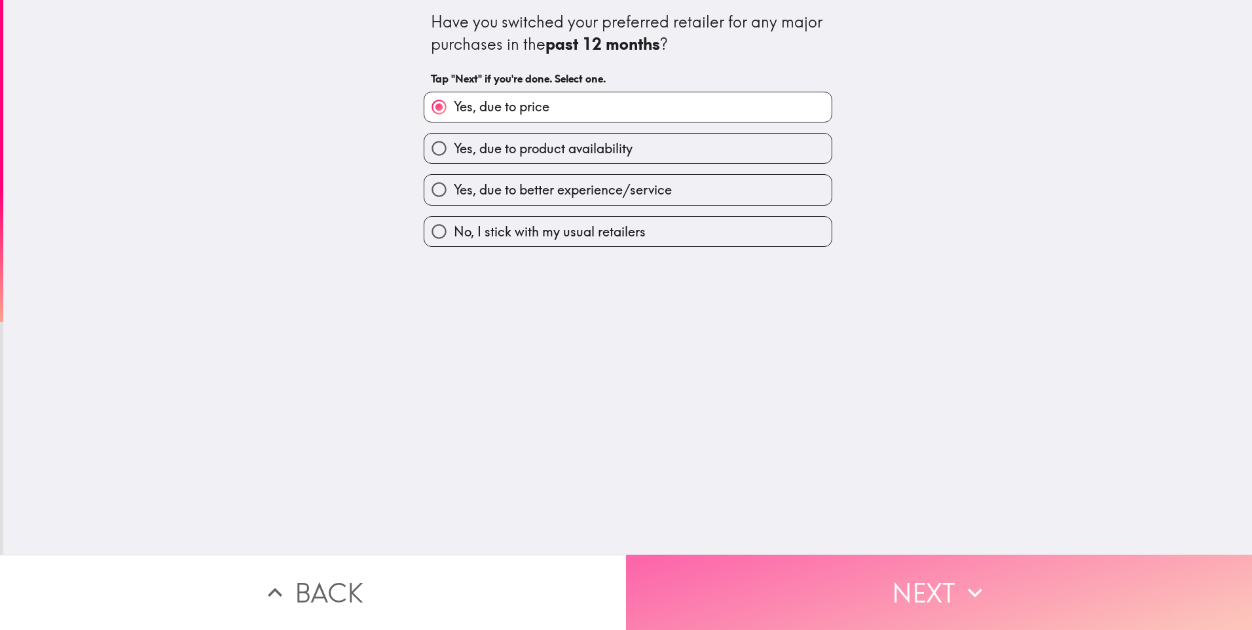
click at [736, 592] on button "Next" at bounding box center [939, 592] width 626 height 75
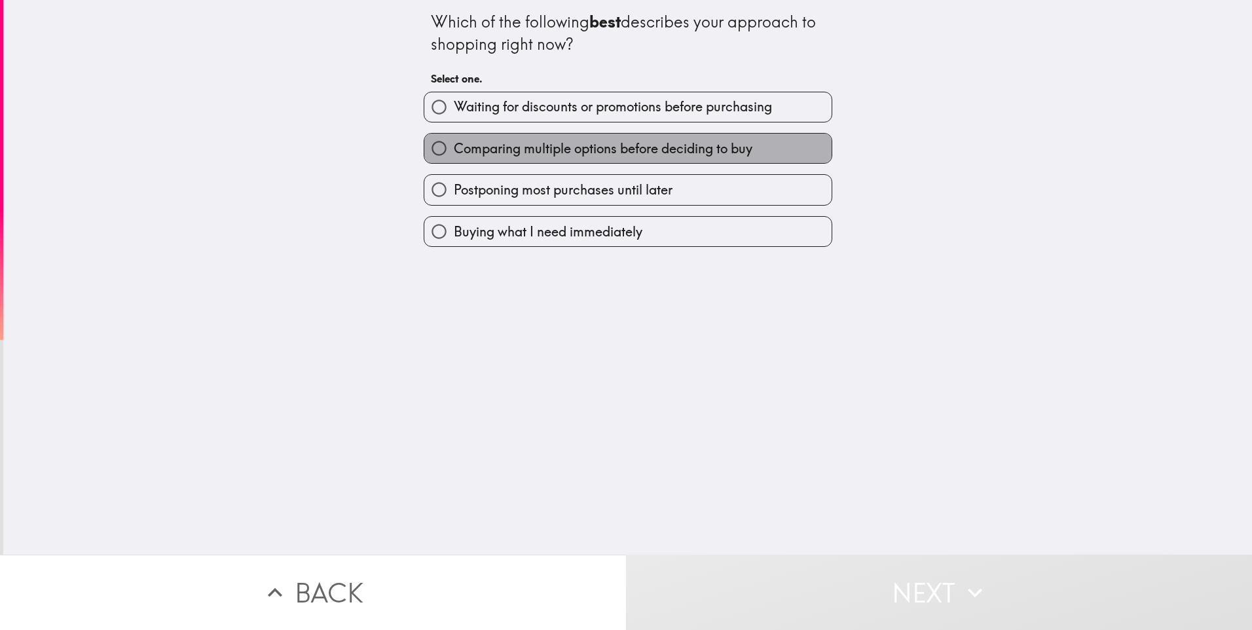
click at [455, 149] on span "Comparing multiple options before deciding to buy" at bounding box center [603, 149] width 299 height 18
click at [454, 149] on input "Comparing multiple options before deciding to buy" at bounding box center [438, 148] width 29 height 29
radio input "true"
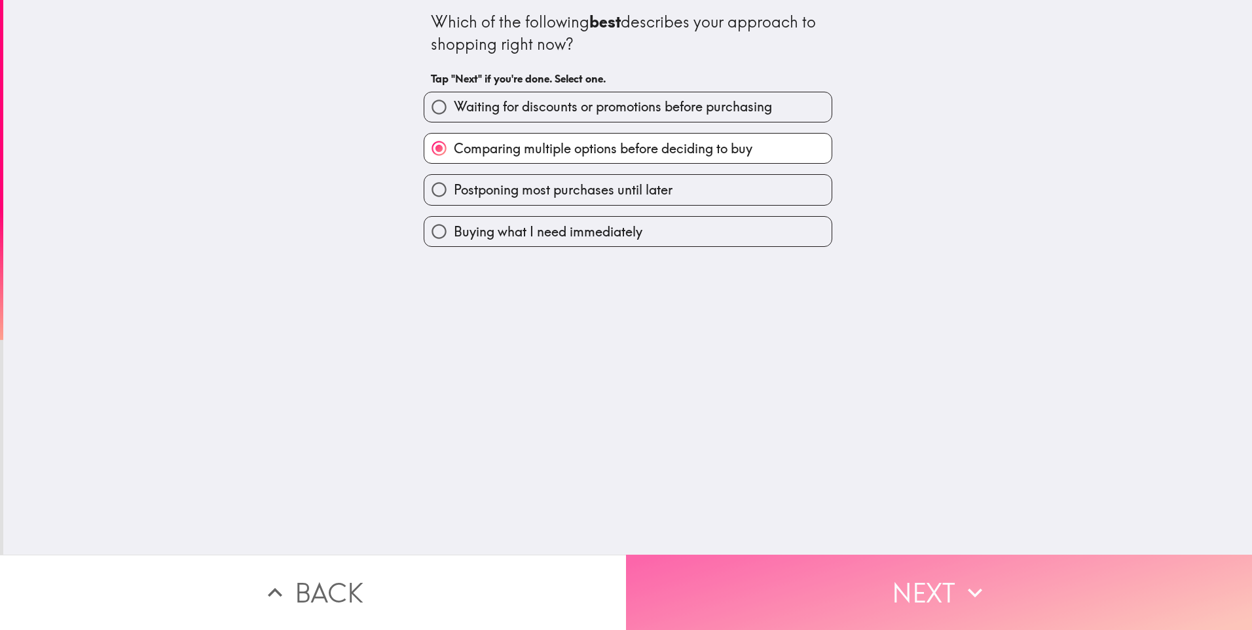
click at [736, 597] on button "Next" at bounding box center [939, 592] width 626 height 75
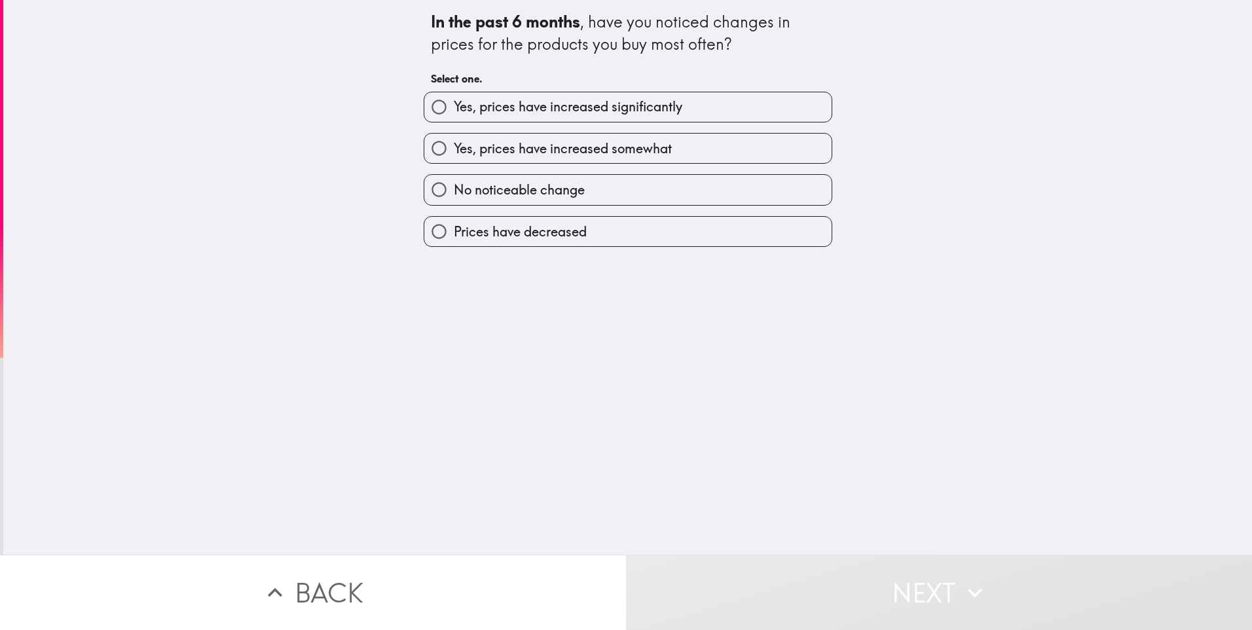
click at [460, 104] on span "Yes, prices have increased significantly" at bounding box center [568, 107] width 229 height 18
click at [454, 104] on input "Yes, prices have increased significantly" at bounding box center [438, 106] width 29 height 29
radio input "true"
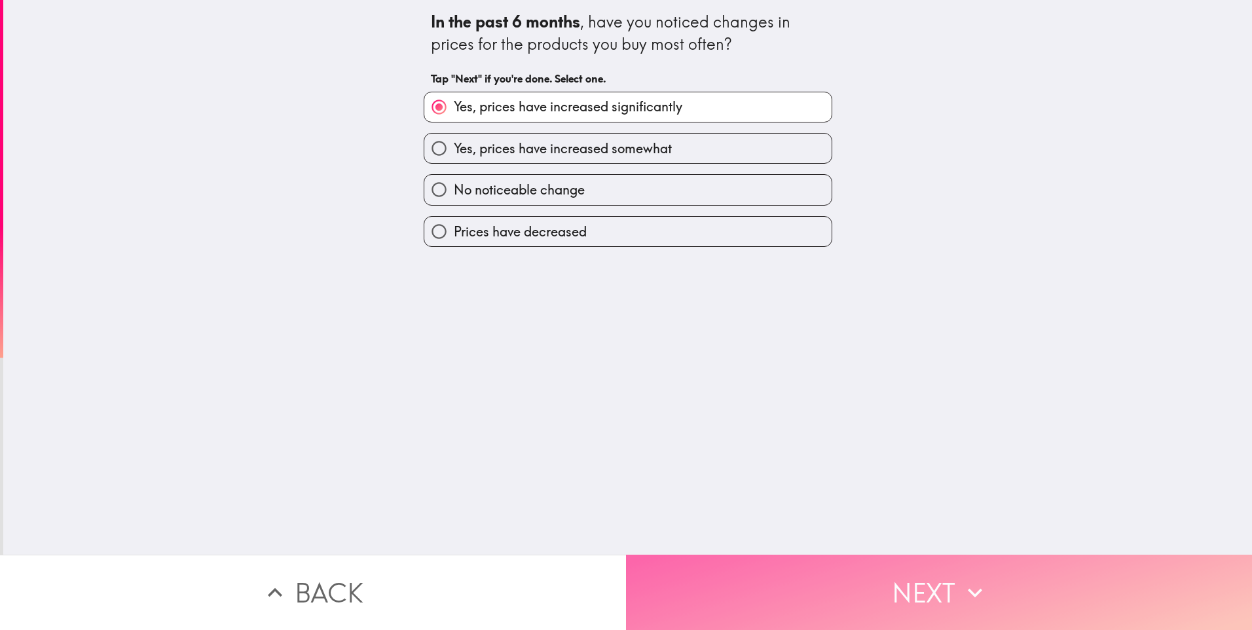
click at [706, 585] on button "Next" at bounding box center [939, 592] width 626 height 75
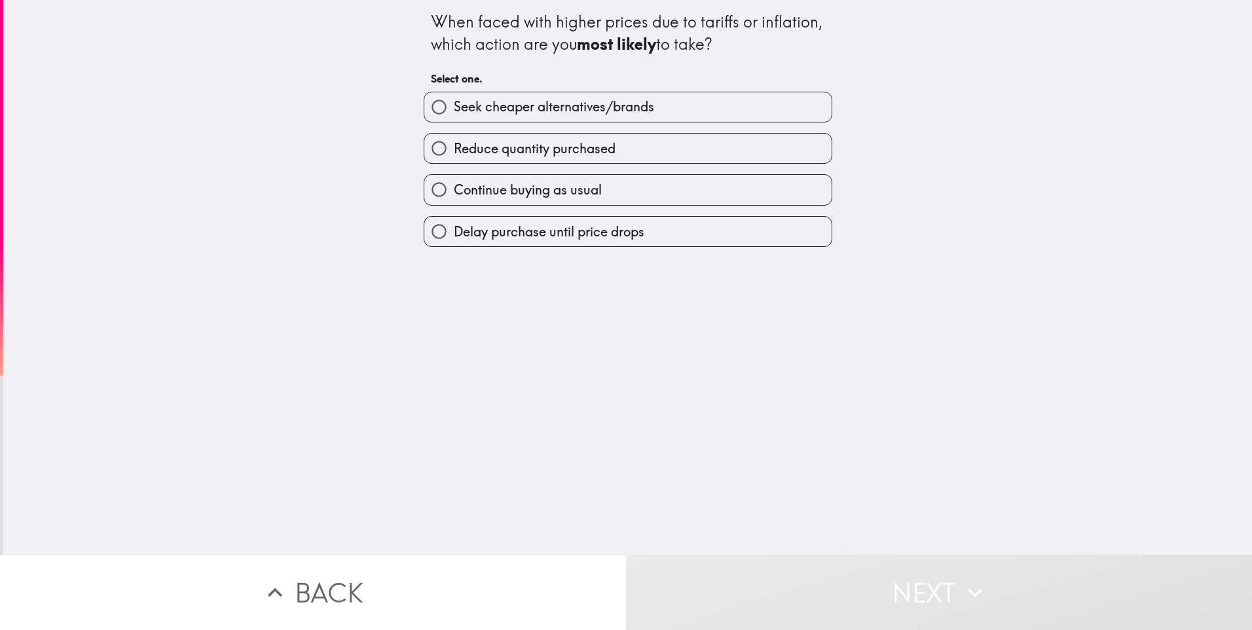
click at [460, 103] on span "Seek cheaper alternatives/brands" at bounding box center [554, 107] width 200 height 18
click at [454, 103] on input "Seek cheaper alternatives/brands" at bounding box center [438, 106] width 29 height 29
radio input "true"
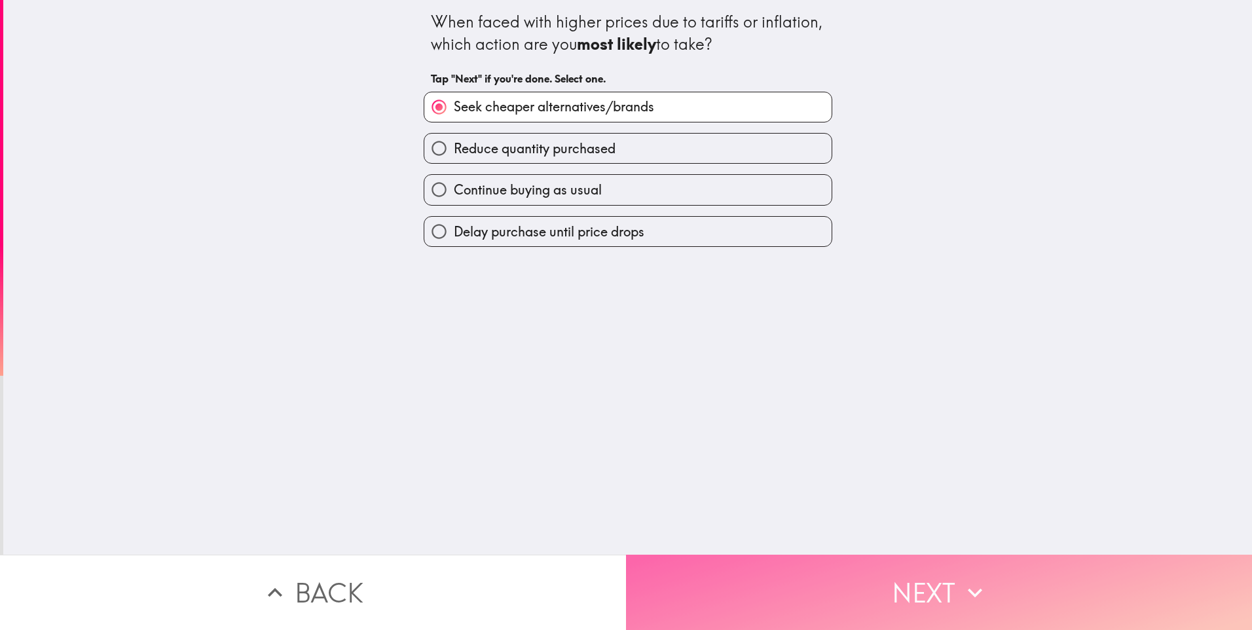
click at [684, 560] on button "Next" at bounding box center [939, 592] width 626 height 75
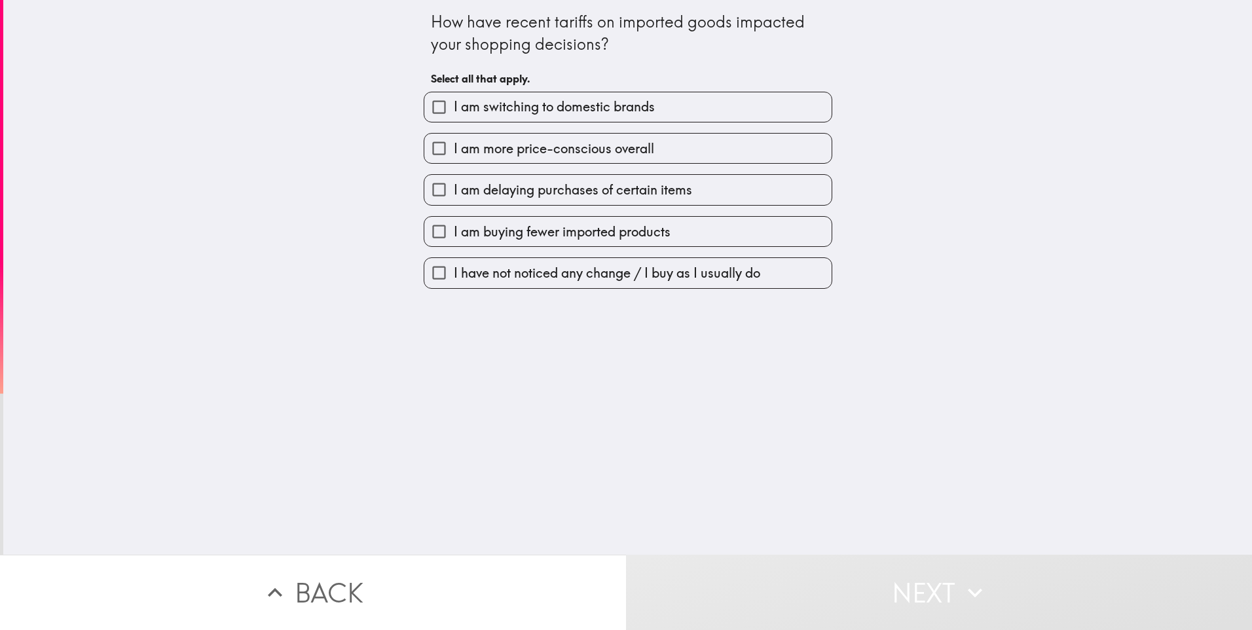
click at [476, 102] on span "I am switching to domestic brands" at bounding box center [554, 107] width 201 height 18
click at [454, 102] on input "I am switching to domestic brands" at bounding box center [438, 106] width 29 height 29
checkbox input "true"
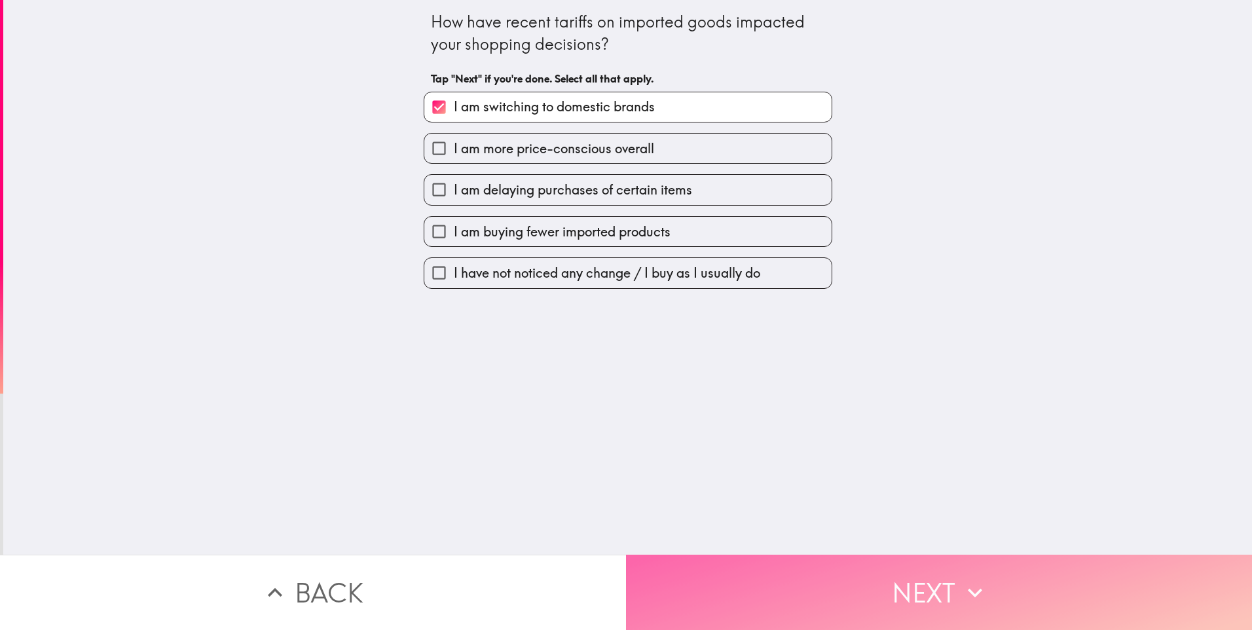
click at [686, 582] on button "Next" at bounding box center [939, 592] width 626 height 75
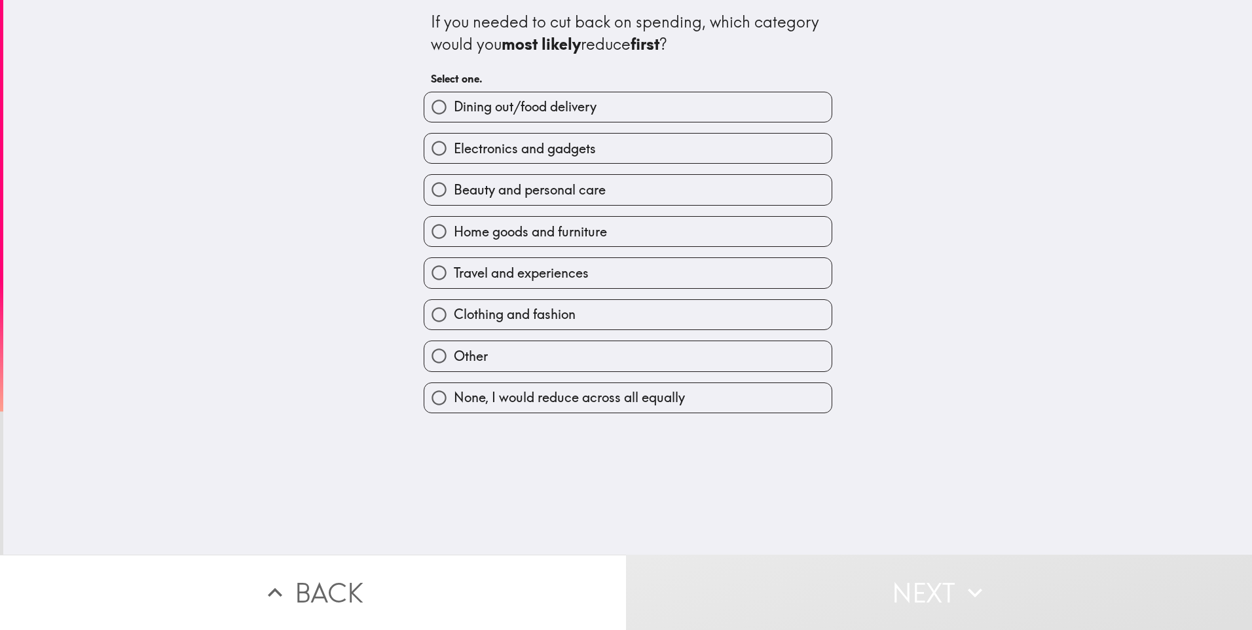
click at [454, 111] on span "Dining out/food delivery" at bounding box center [525, 107] width 143 height 18
click at [451, 111] on input "Dining out/food delivery" at bounding box center [438, 106] width 29 height 29
radio input "true"
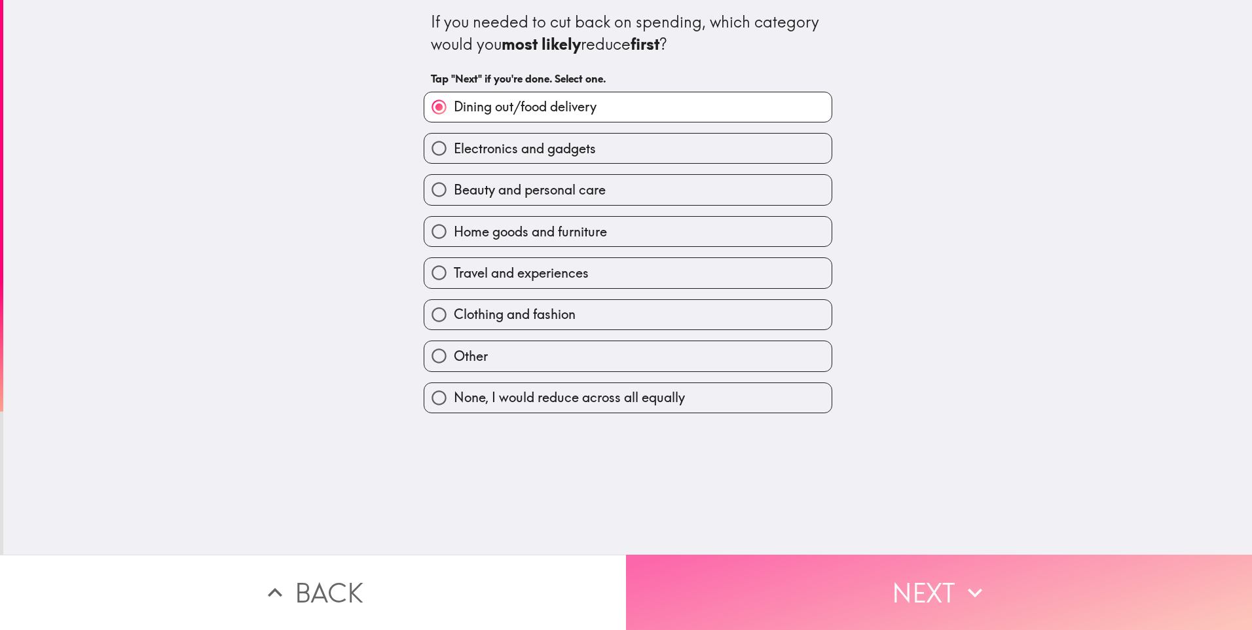
click at [705, 580] on button "Next" at bounding box center [939, 592] width 626 height 75
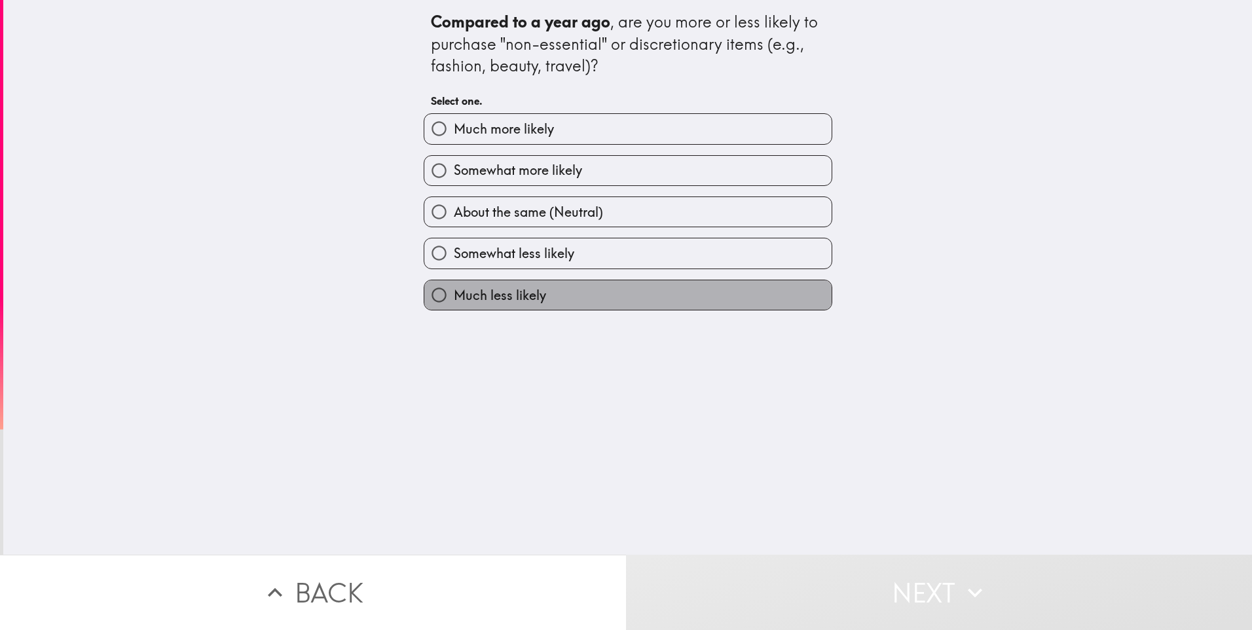
click at [460, 295] on span "Much less likely" at bounding box center [500, 295] width 92 height 18
click at [454, 295] on input "Much less likely" at bounding box center [438, 294] width 29 height 29
radio input "true"
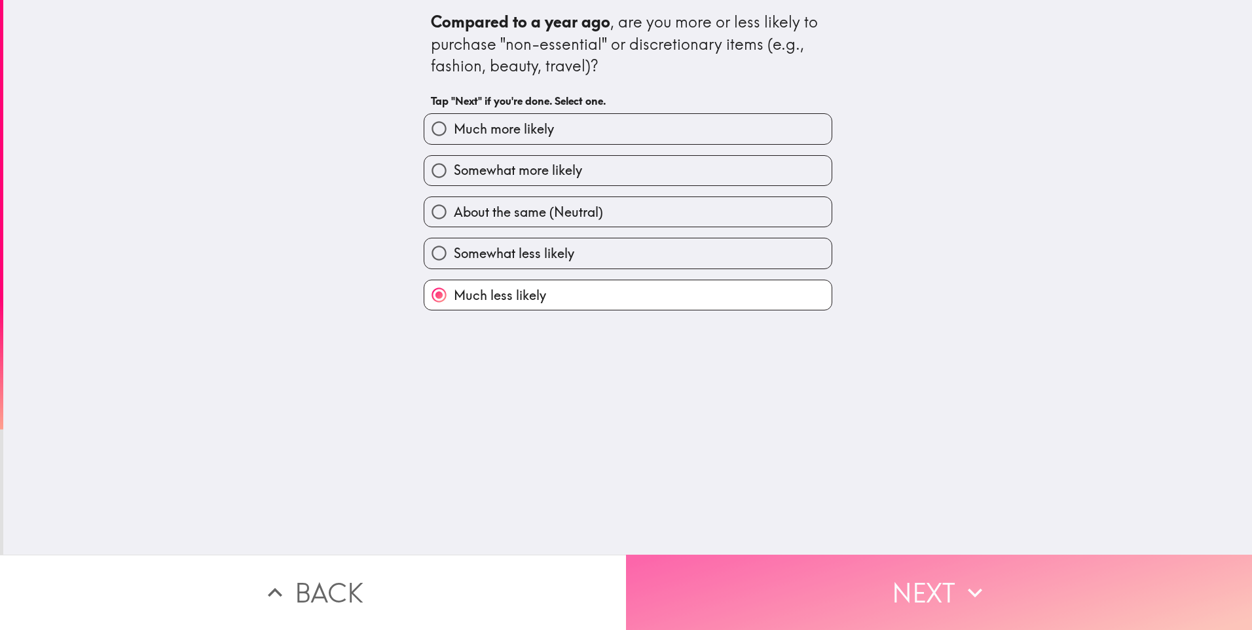
click at [660, 600] on button "Next" at bounding box center [939, 592] width 626 height 75
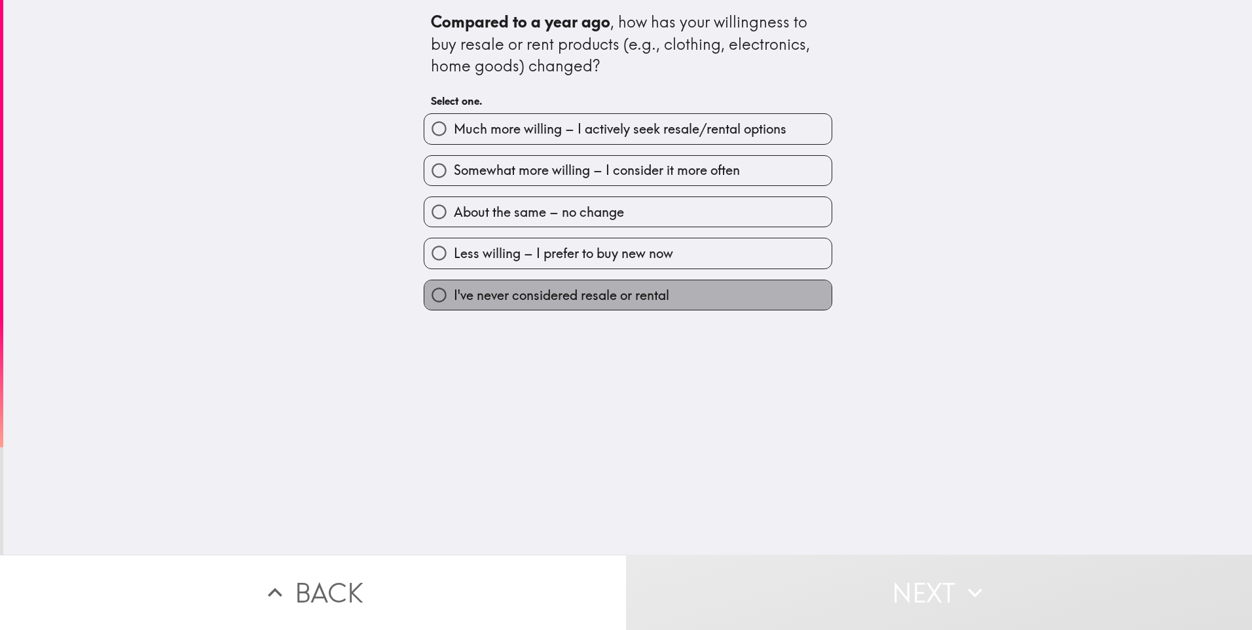
click at [454, 299] on span "I've never considered resale or rental" at bounding box center [562, 295] width 216 height 18
click at [452, 299] on input "I've never considered resale or rental" at bounding box center [438, 294] width 29 height 29
radio input "true"
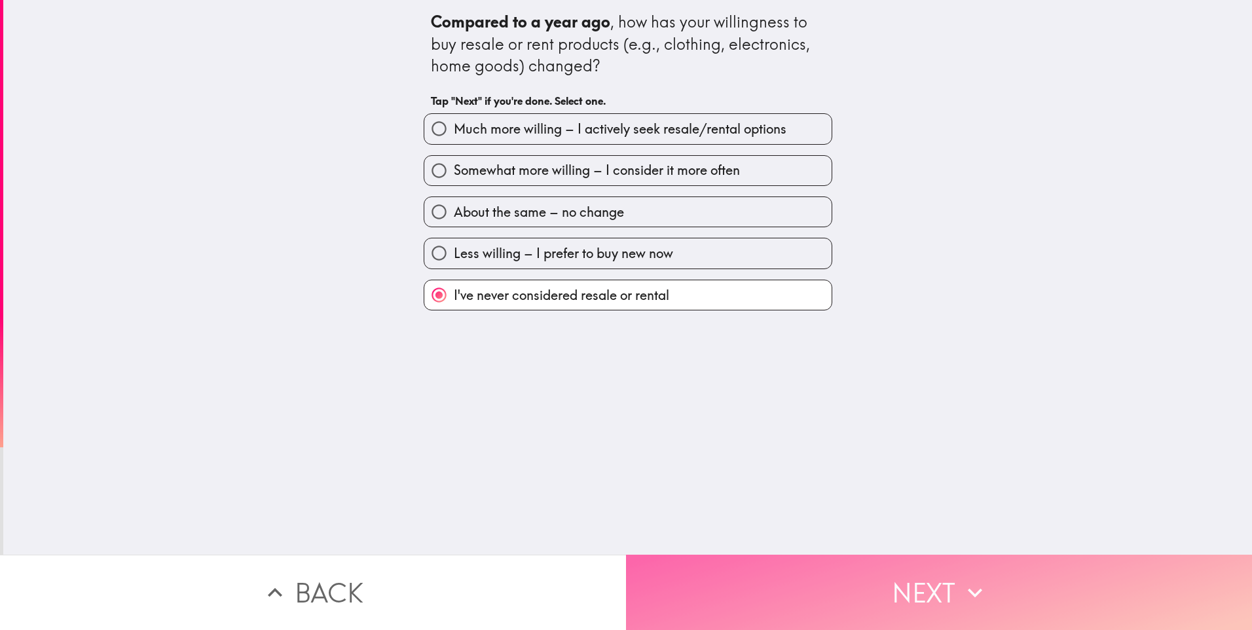
click at [751, 591] on button "Next" at bounding box center [939, 592] width 626 height 75
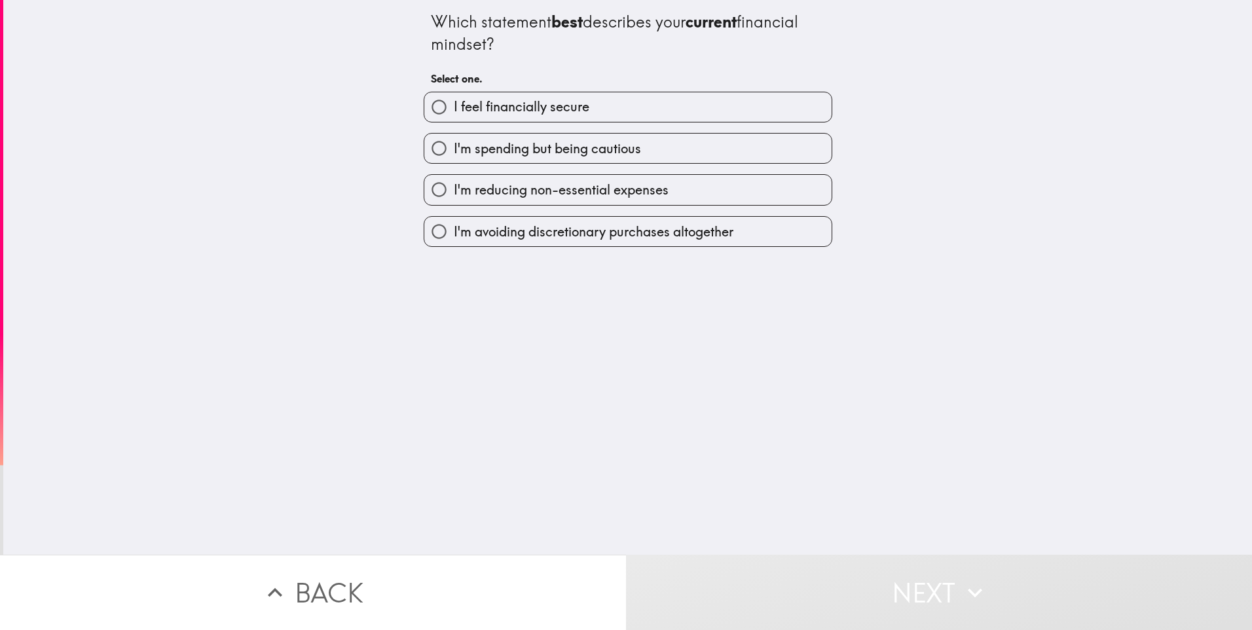
click at [461, 227] on span "I'm avoiding discretionary purchases altogether" at bounding box center [594, 232] width 280 height 18
click at [454, 227] on input "I'm avoiding discretionary purchases altogether" at bounding box center [438, 231] width 29 height 29
radio input "true"
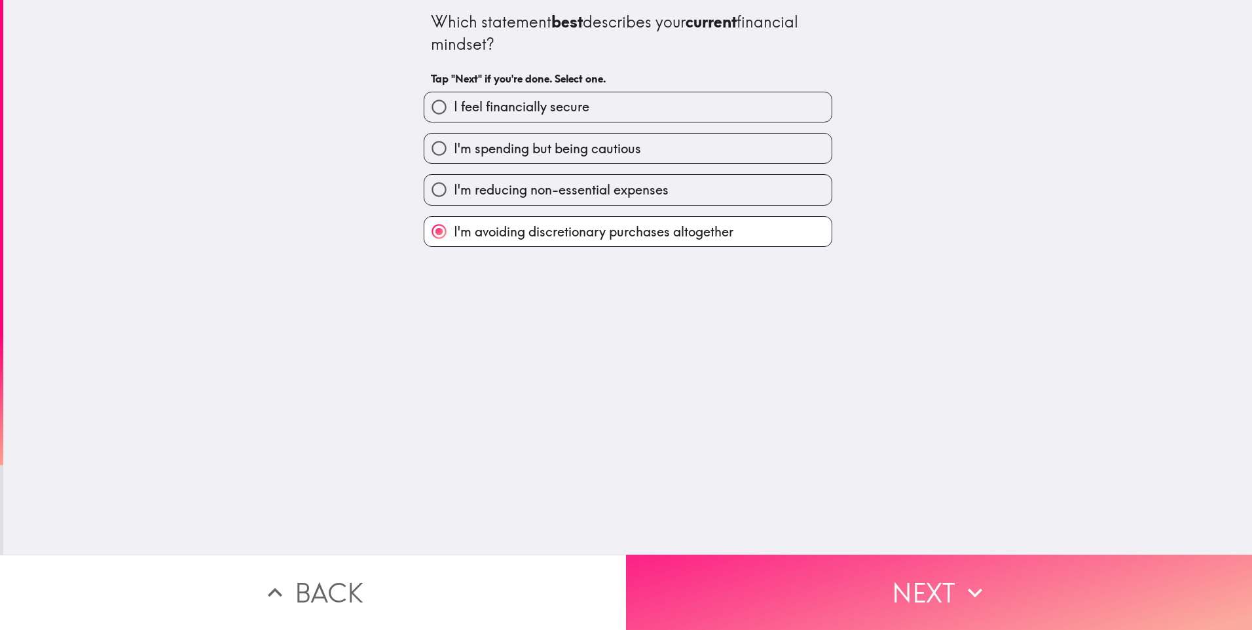
click at [705, 577] on button "Next" at bounding box center [939, 592] width 626 height 75
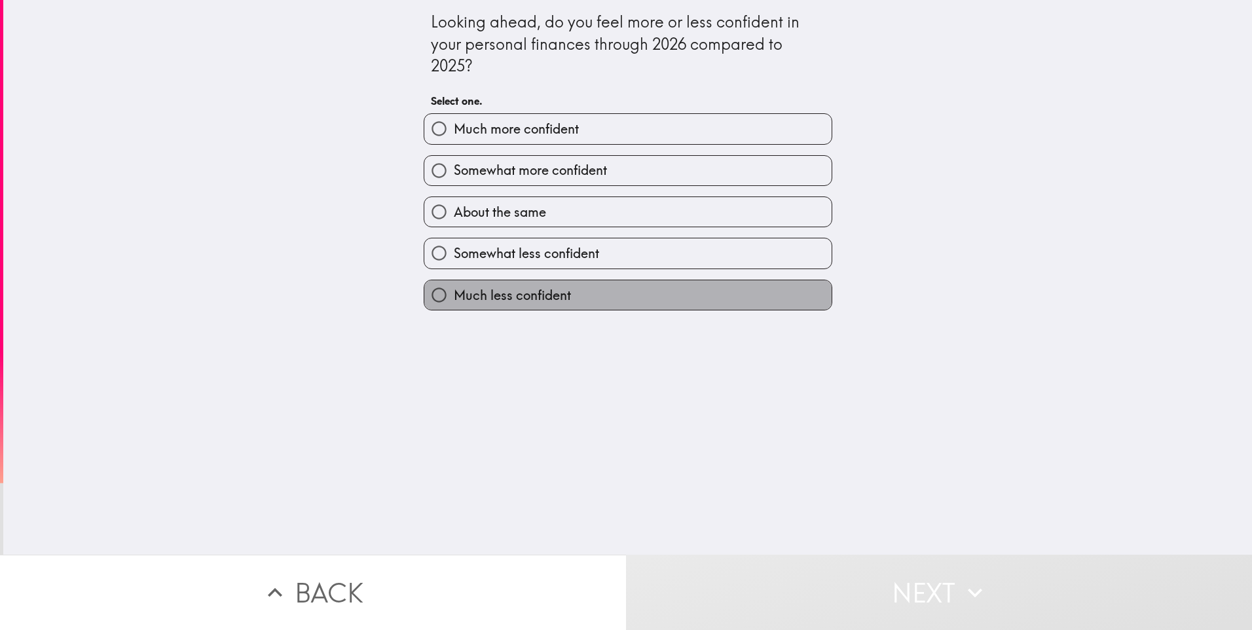
click at [464, 295] on span "Much less confident" at bounding box center [512, 295] width 117 height 18
click at [454, 295] on input "Much less confident" at bounding box center [438, 294] width 29 height 29
radio input "true"
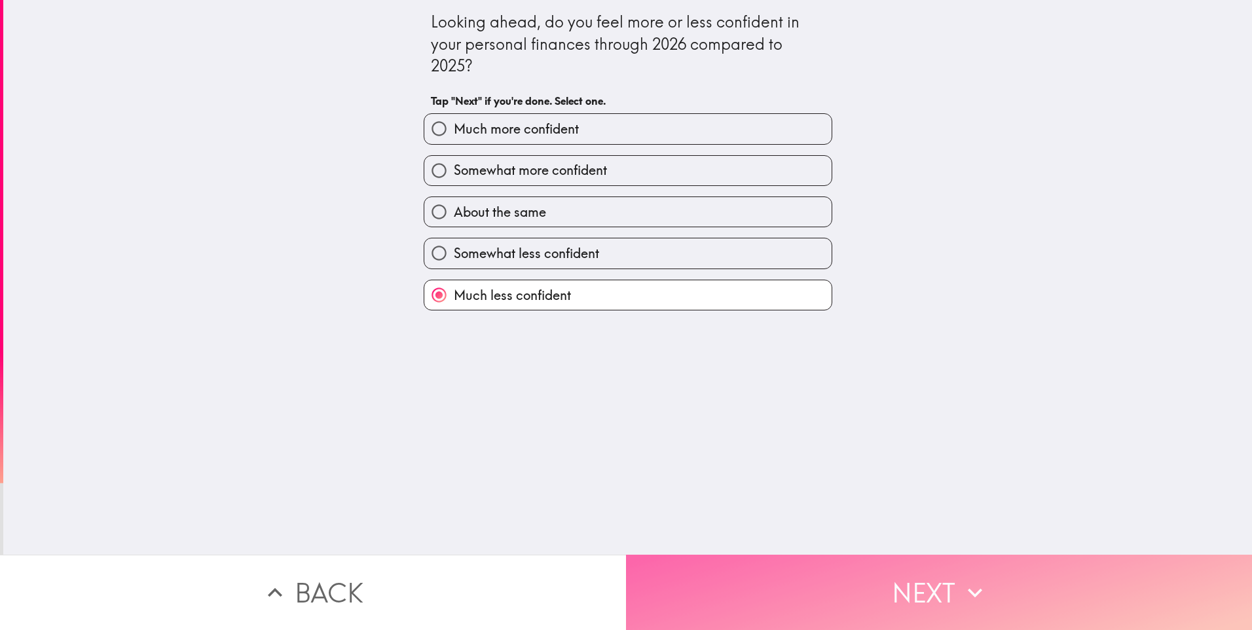
click at [702, 580] on button "Next" at bounding box center [939, 592] width 626 height 75
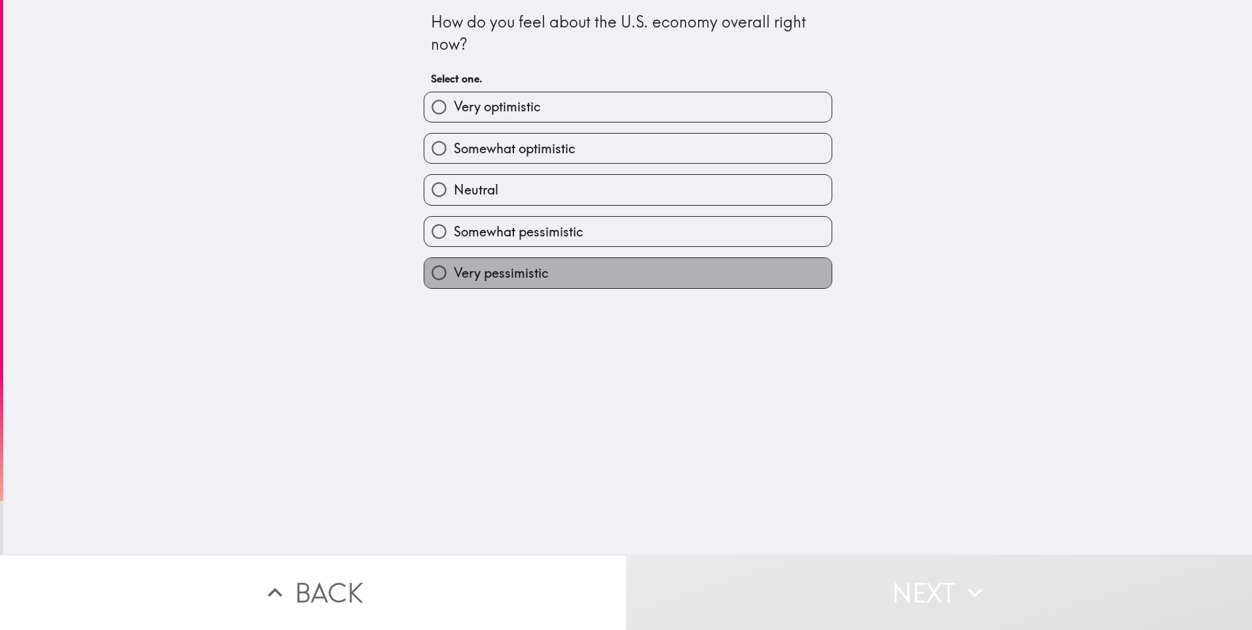
click at [467, 282] on label "Very pessimistic" at bounding box center [627, 272] width 407 height 29
click at [454, 282] on input "Very pessimistic" at bounding box center [438, 272] width 29 height 29
radio input "true"
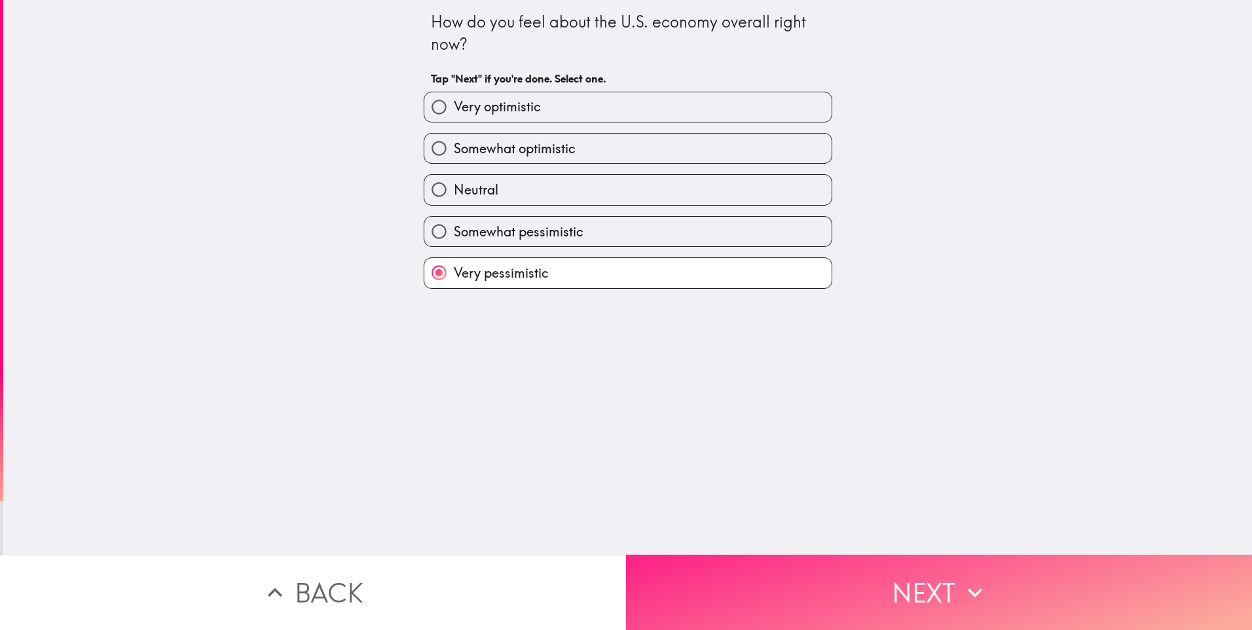
click at [692, 605] on button "Next" at bounding box center [939, 592] width 626 height 75
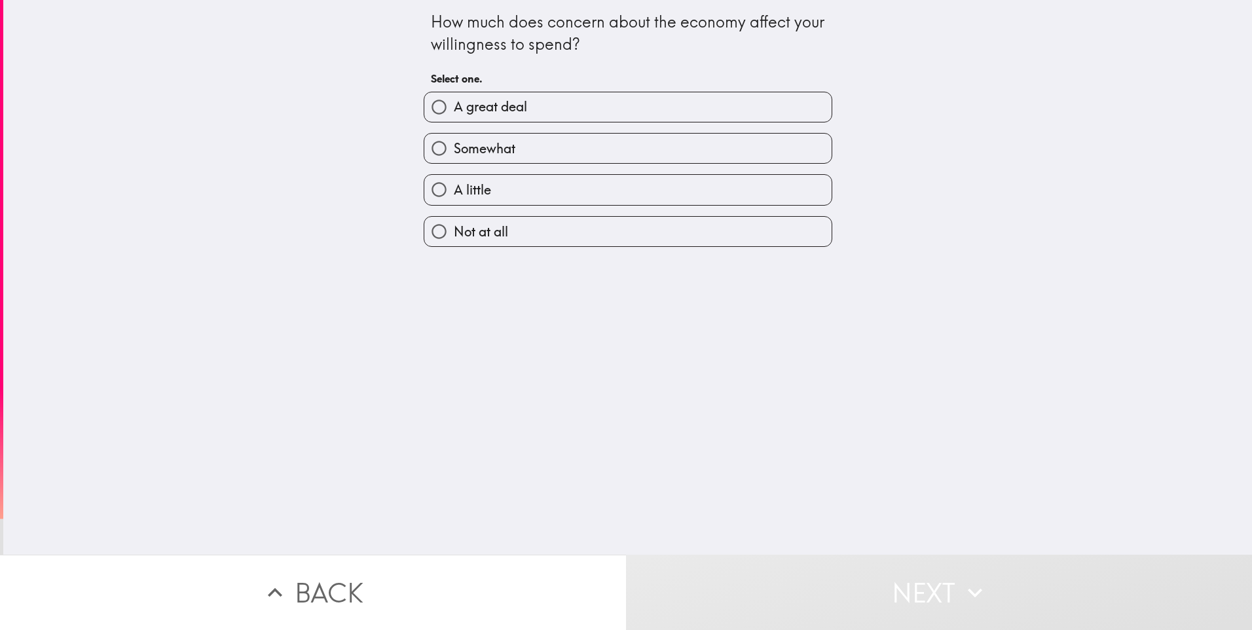
click at [429, 103] on input "A great deal" at bounding box center [438, 106] width 29 height 29
radio input "true"
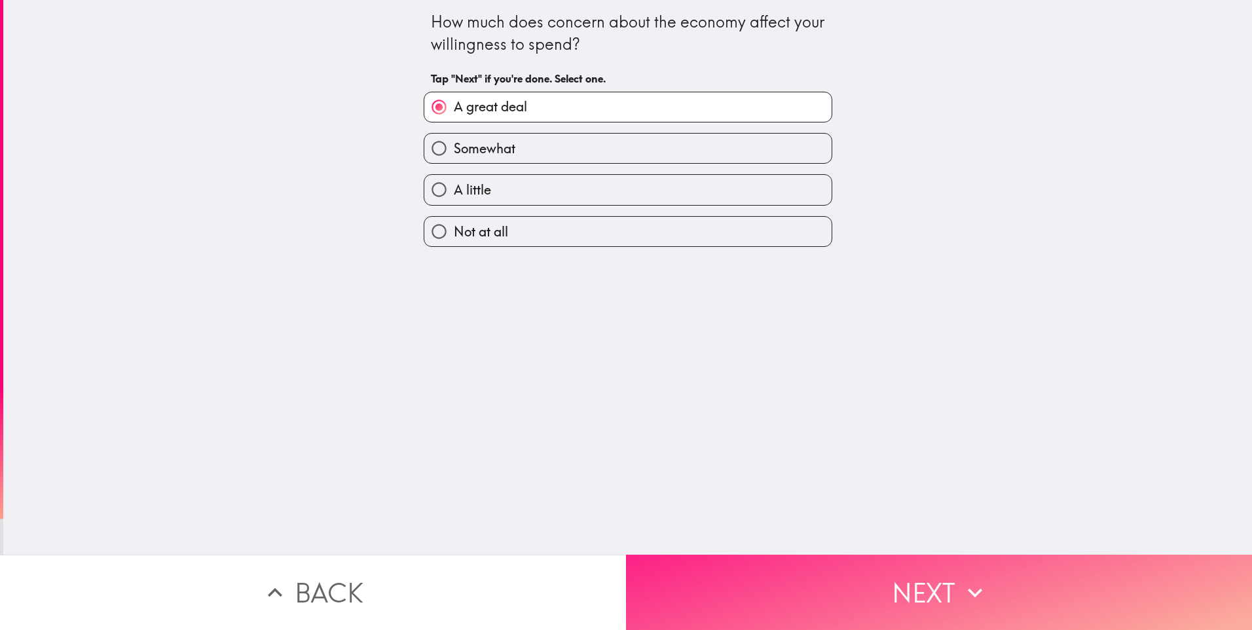
click at [717, 581] on button "Next" at bounding box center [939, 592] width 626 height 75
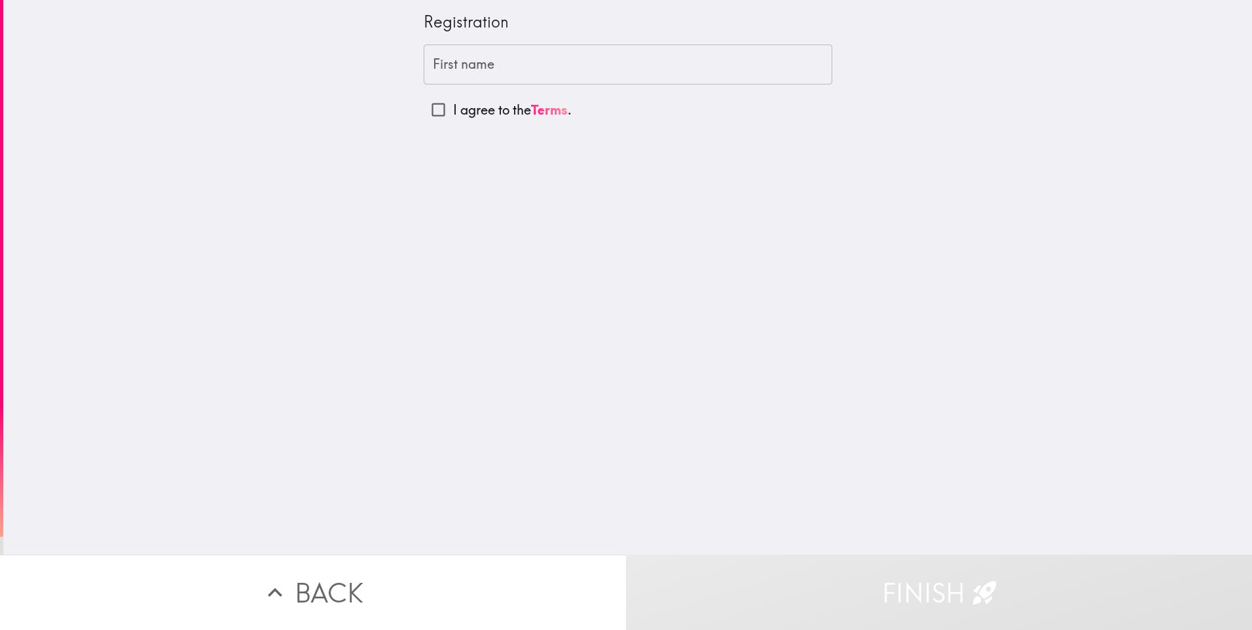
click at [426, 113] on input "I agree to the Terms ." at bounding box center [438, 109] width 29 height 29
checkbox input "true"
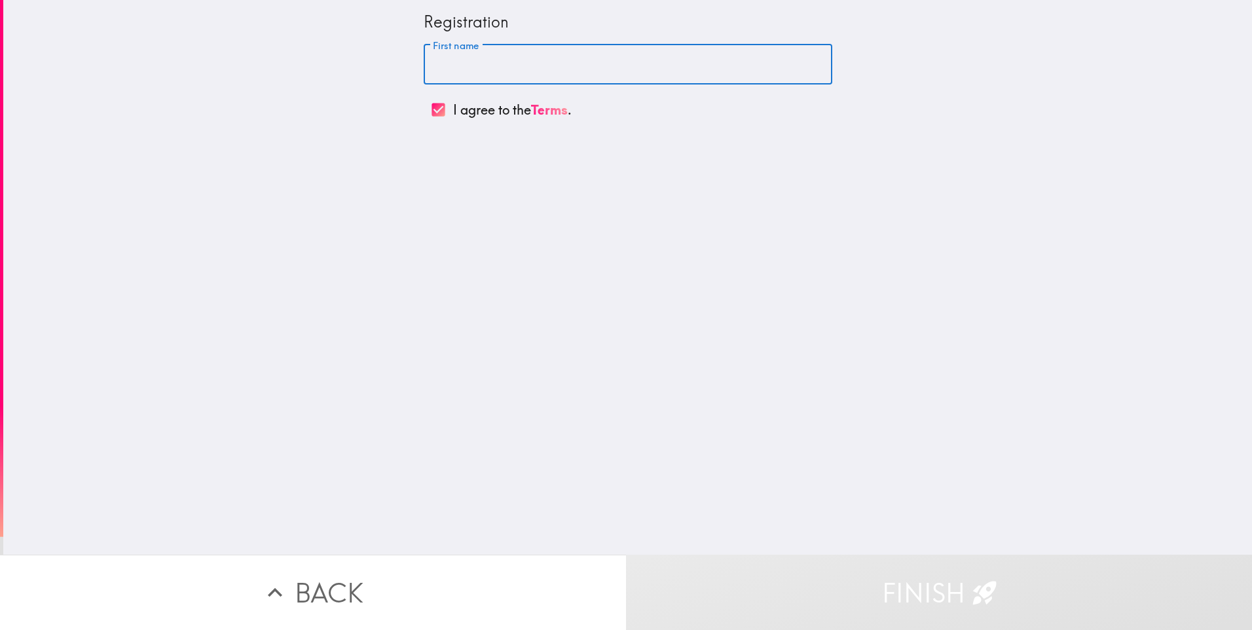
click at [443, 77] on input "First name" at bounding box center [628, 65] width 409 height 41
type input "none"
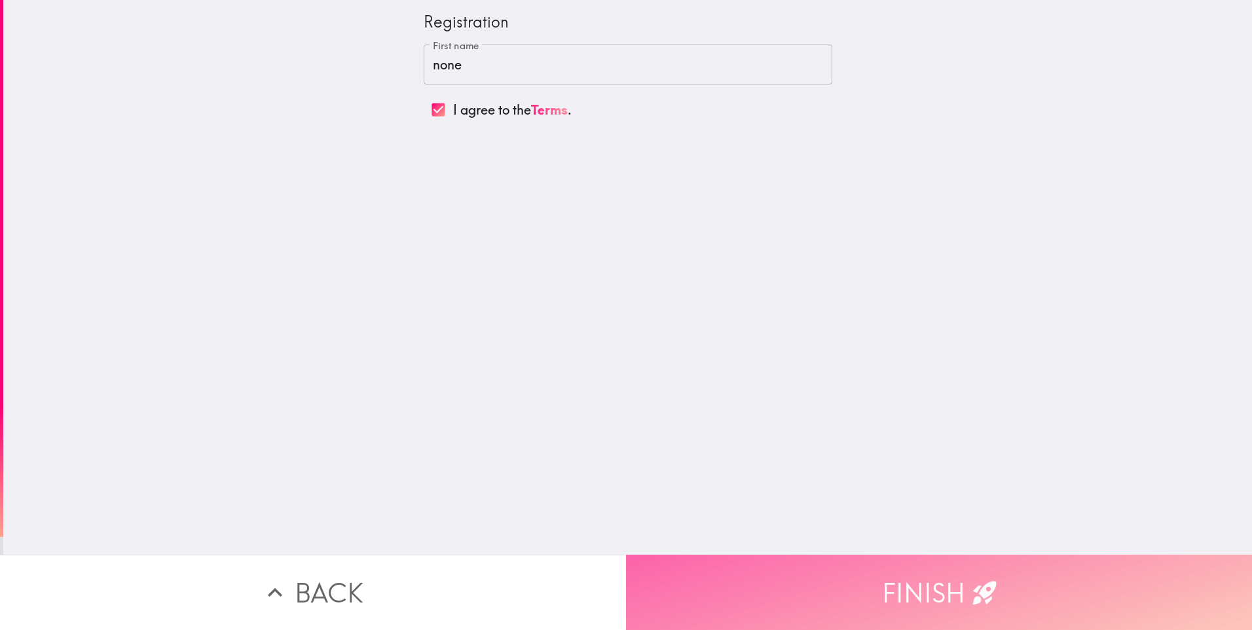
click at [666, 581] on button "Finish" at bounding box center [939, 592] width 626 height 75
